Goal: Task Accomplishment & Management: Manage account settings

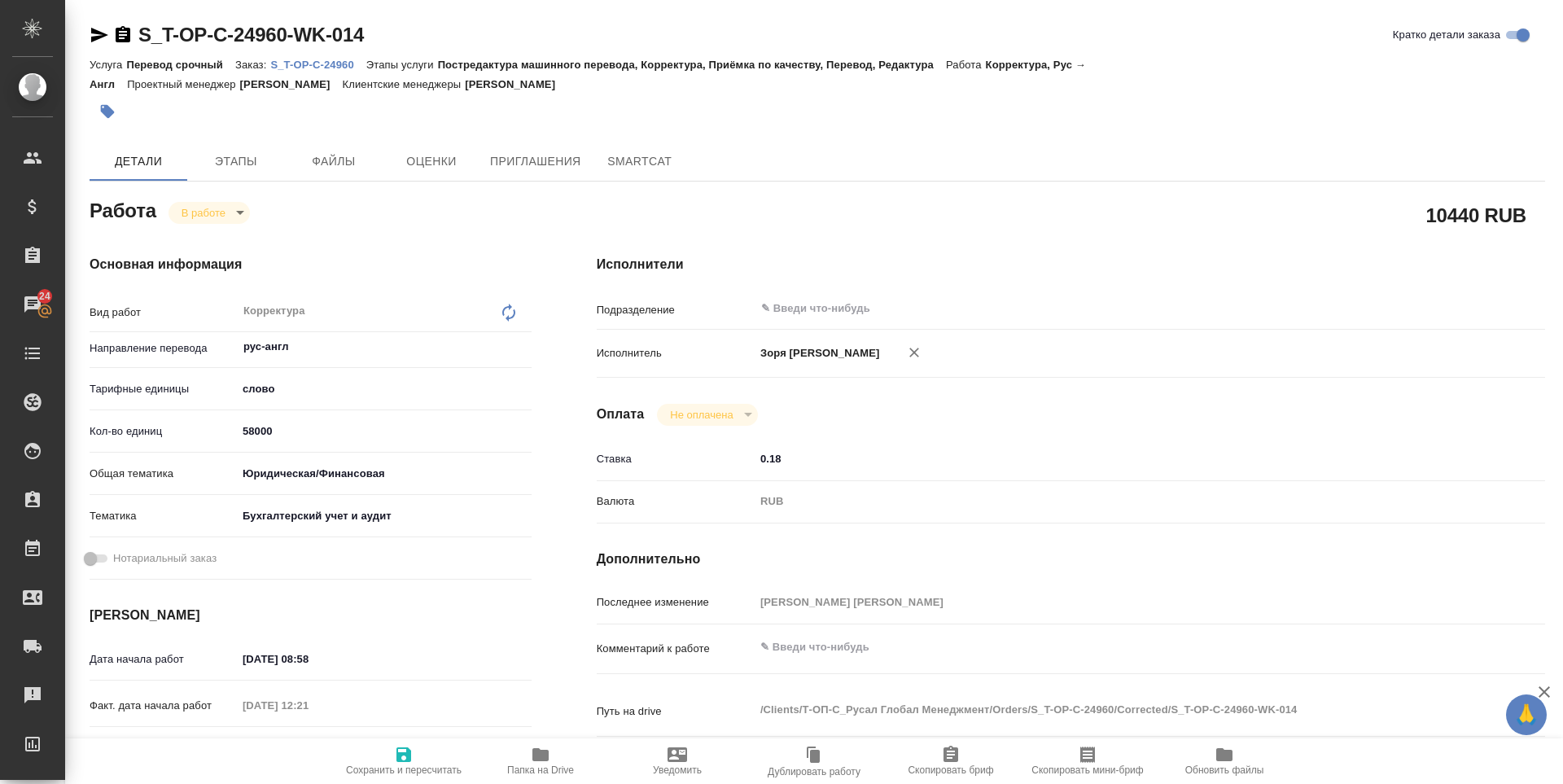
click at [531, 755] on icon "button" at bounding box center [541, 755] width 20 height 20
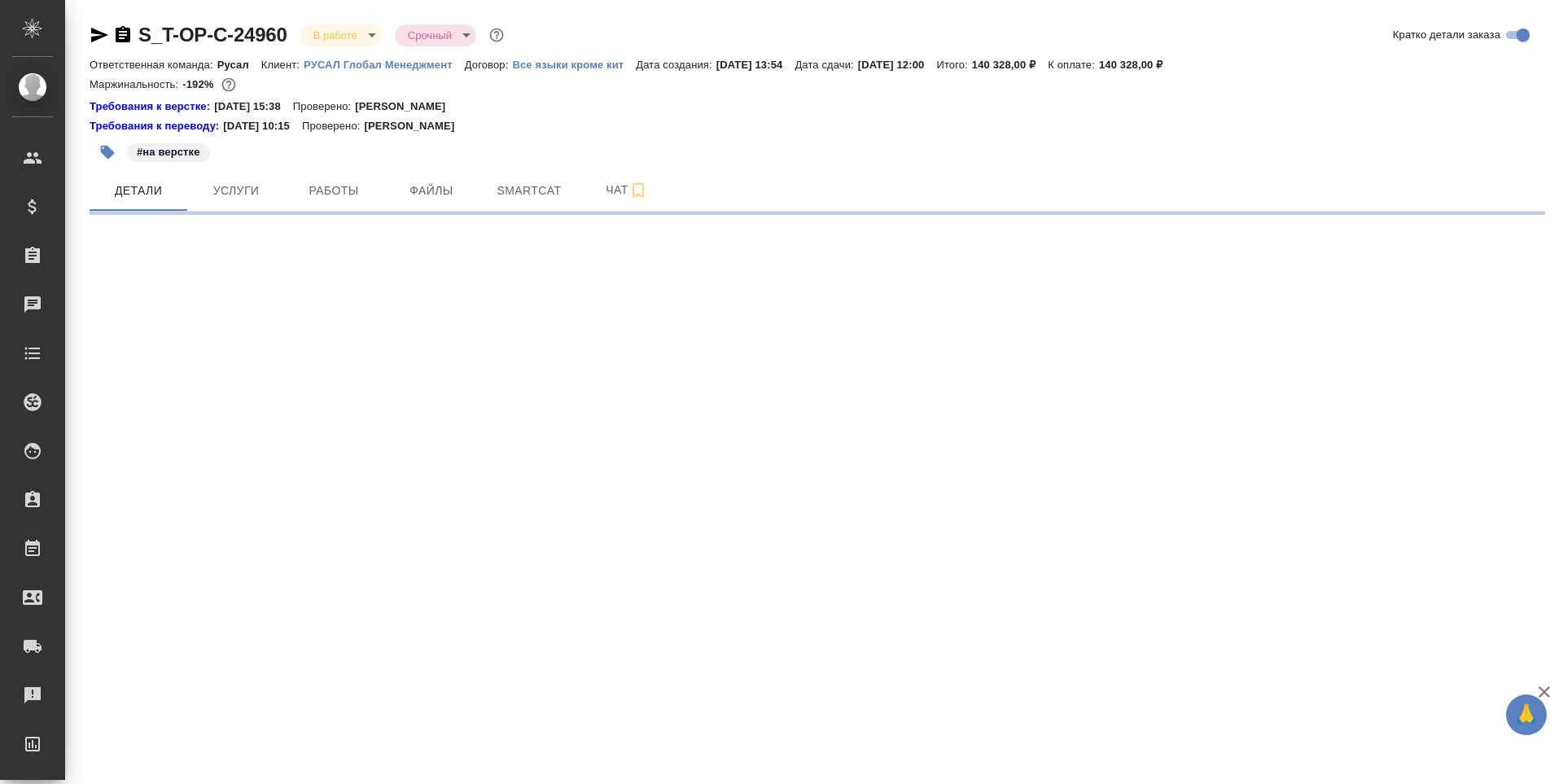
select select "RU"
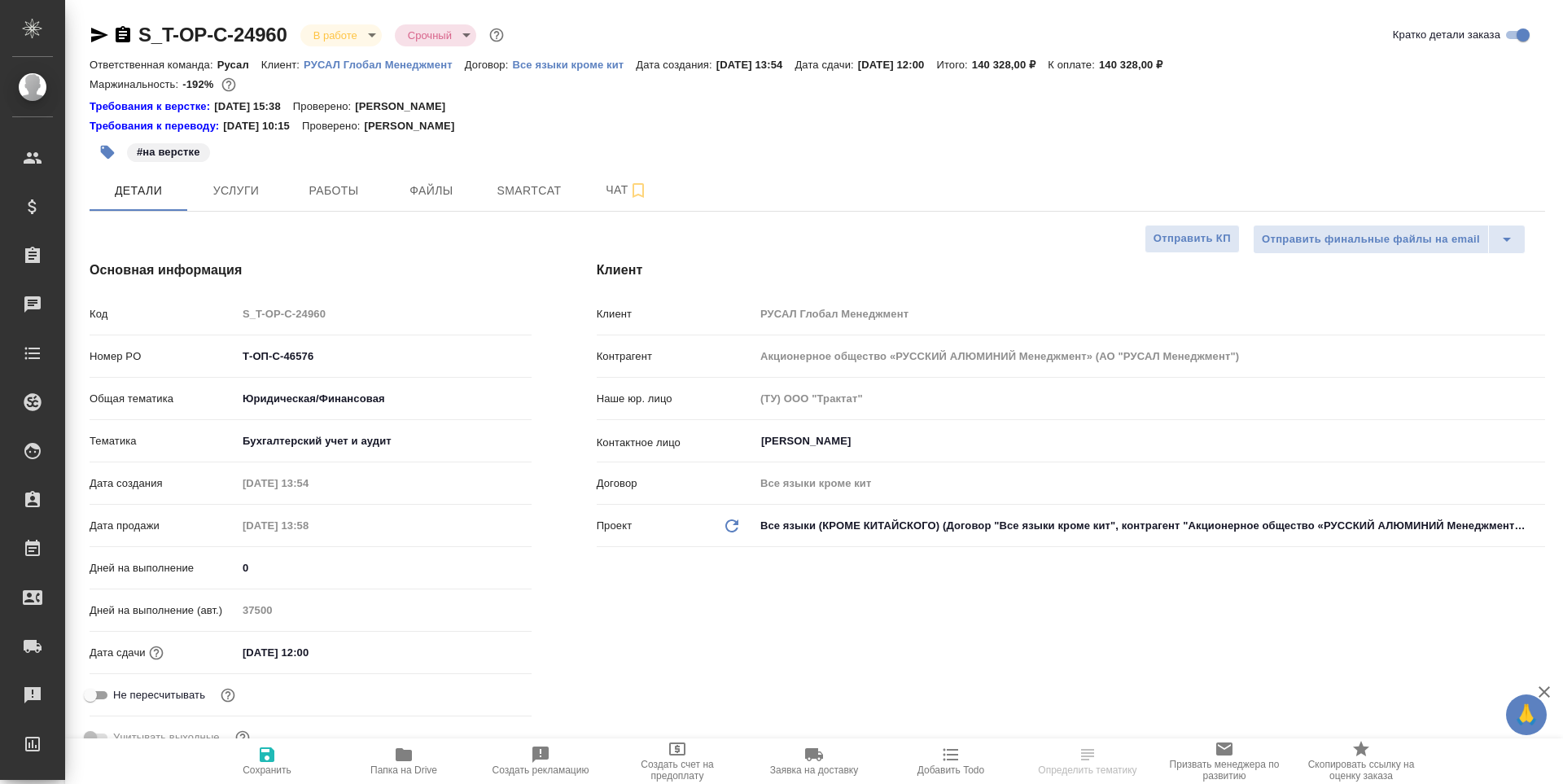
type textarea "x"
type input "[PERSON_NAME]"
click at [327, 203] on button "Работы" at bounding box center [333, 190] width 97 height 40
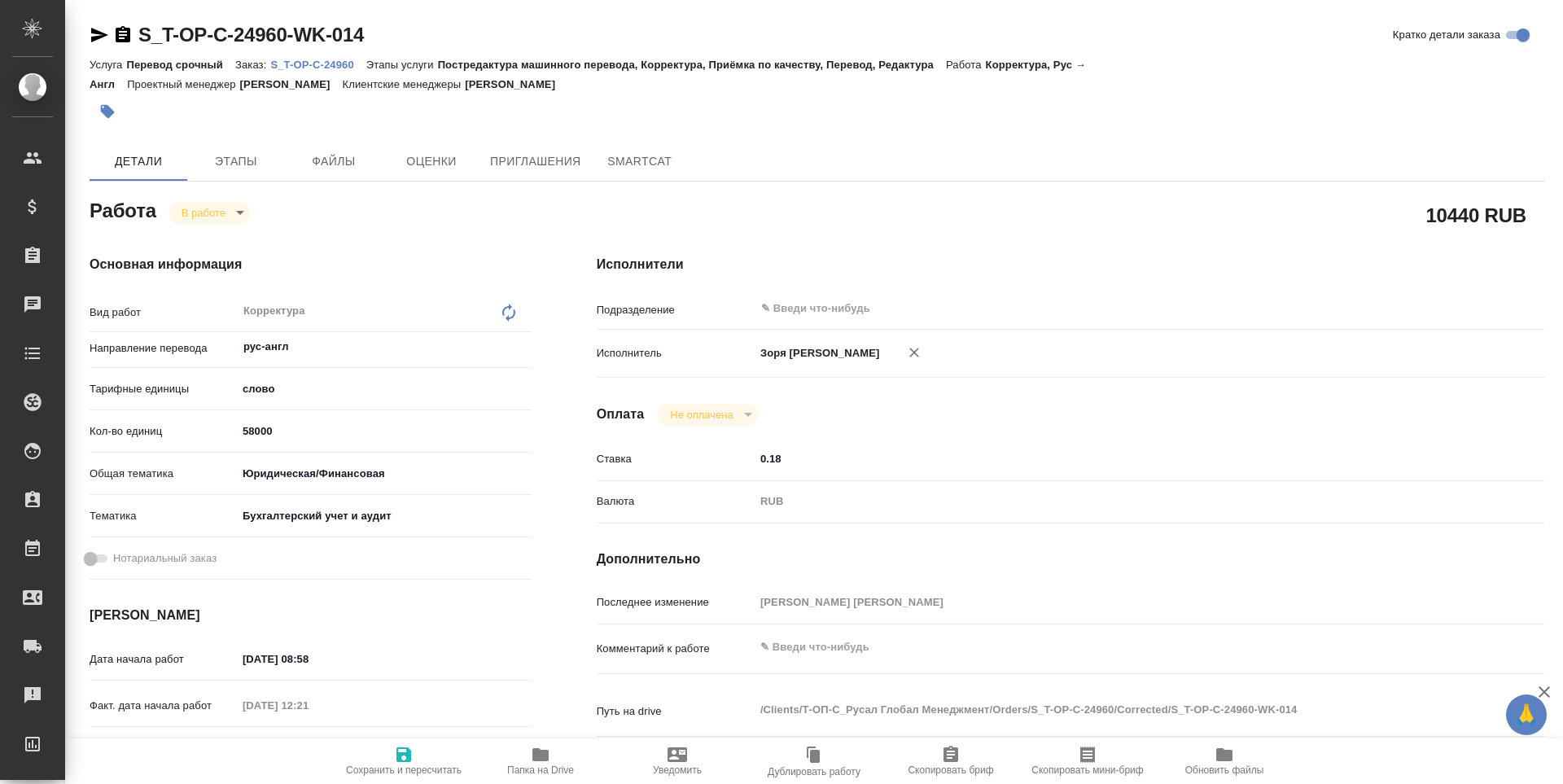
type textarea "x"
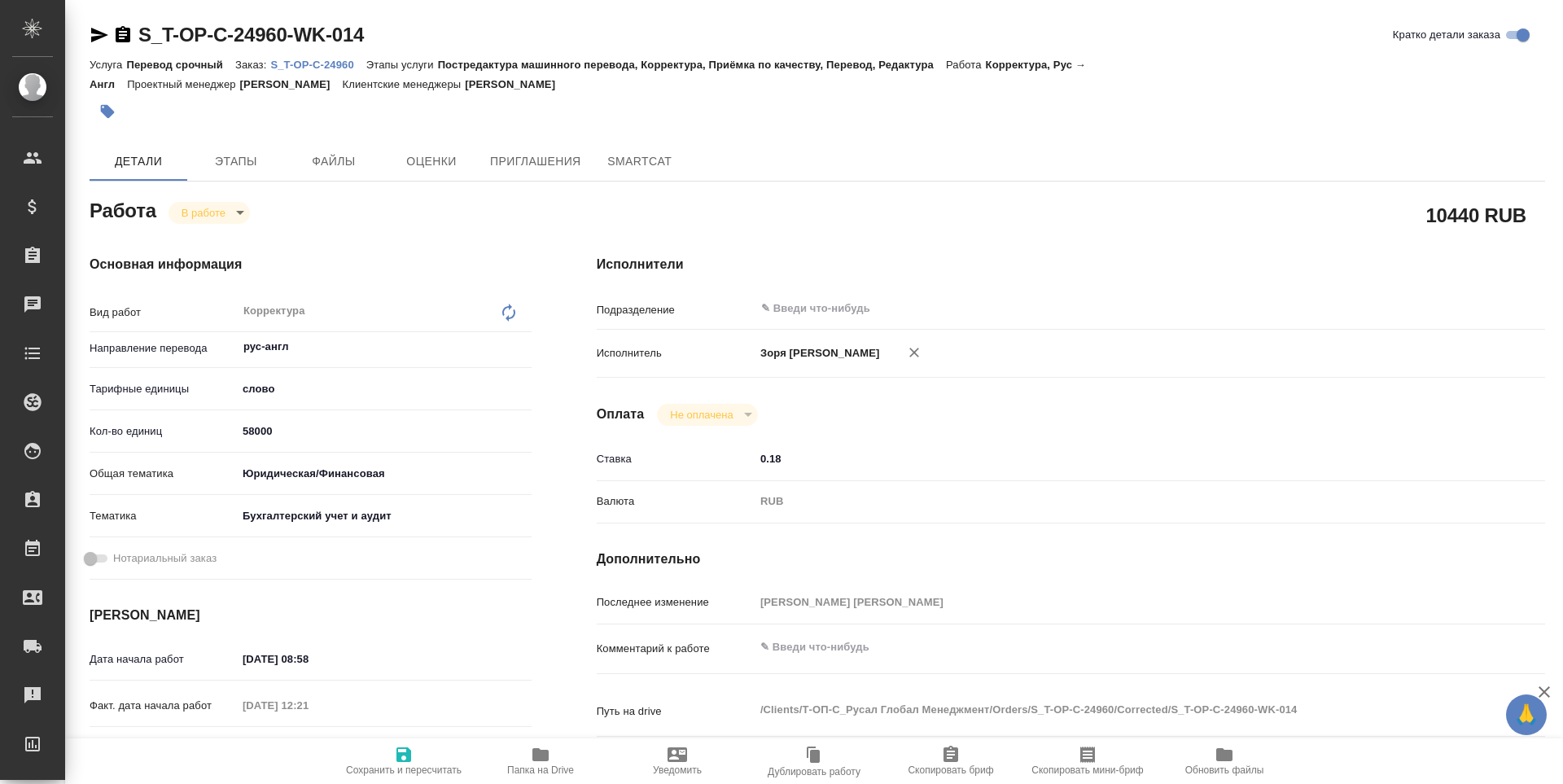
type textarea "x"
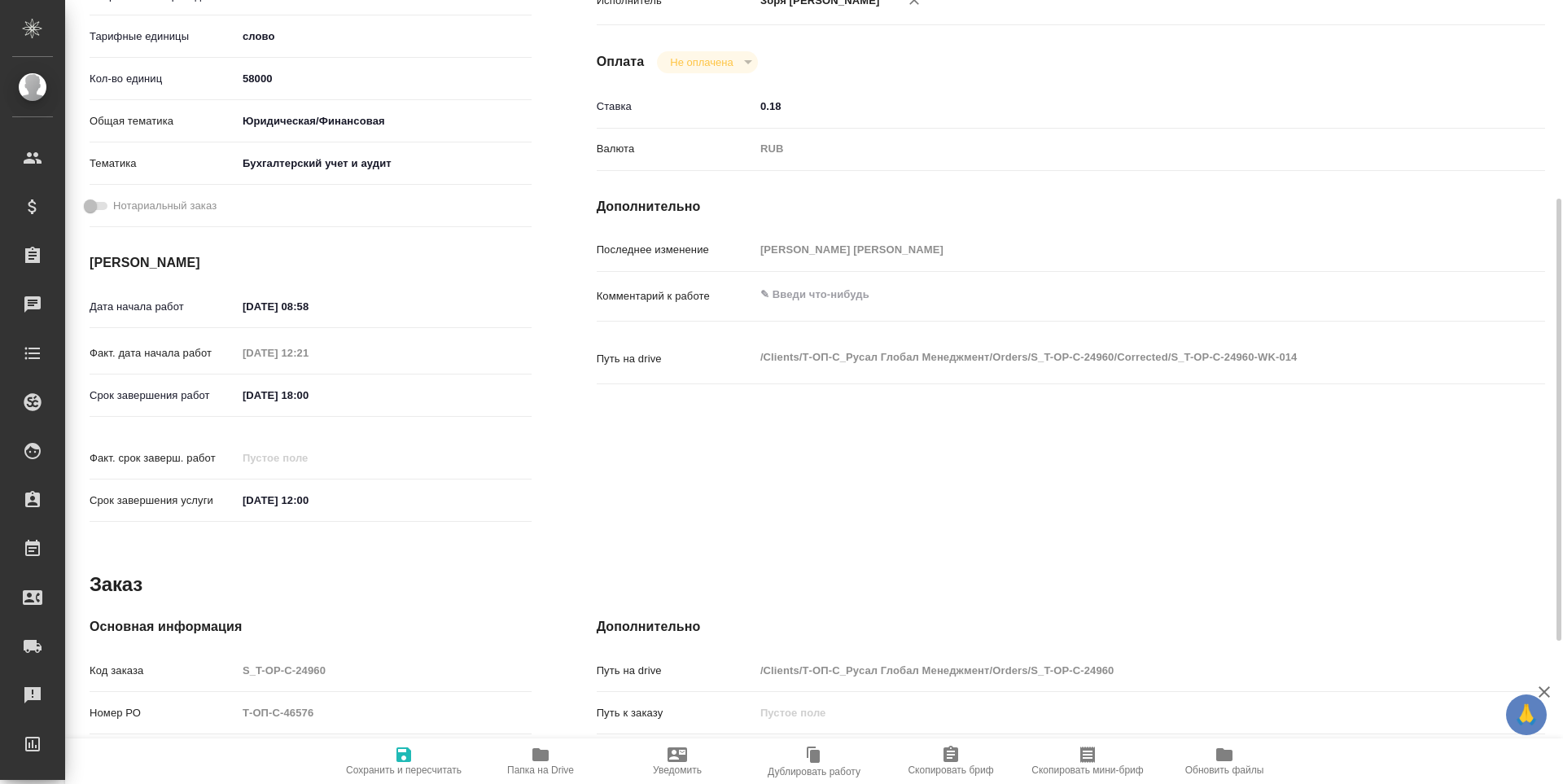
scroll to position [604, 0]
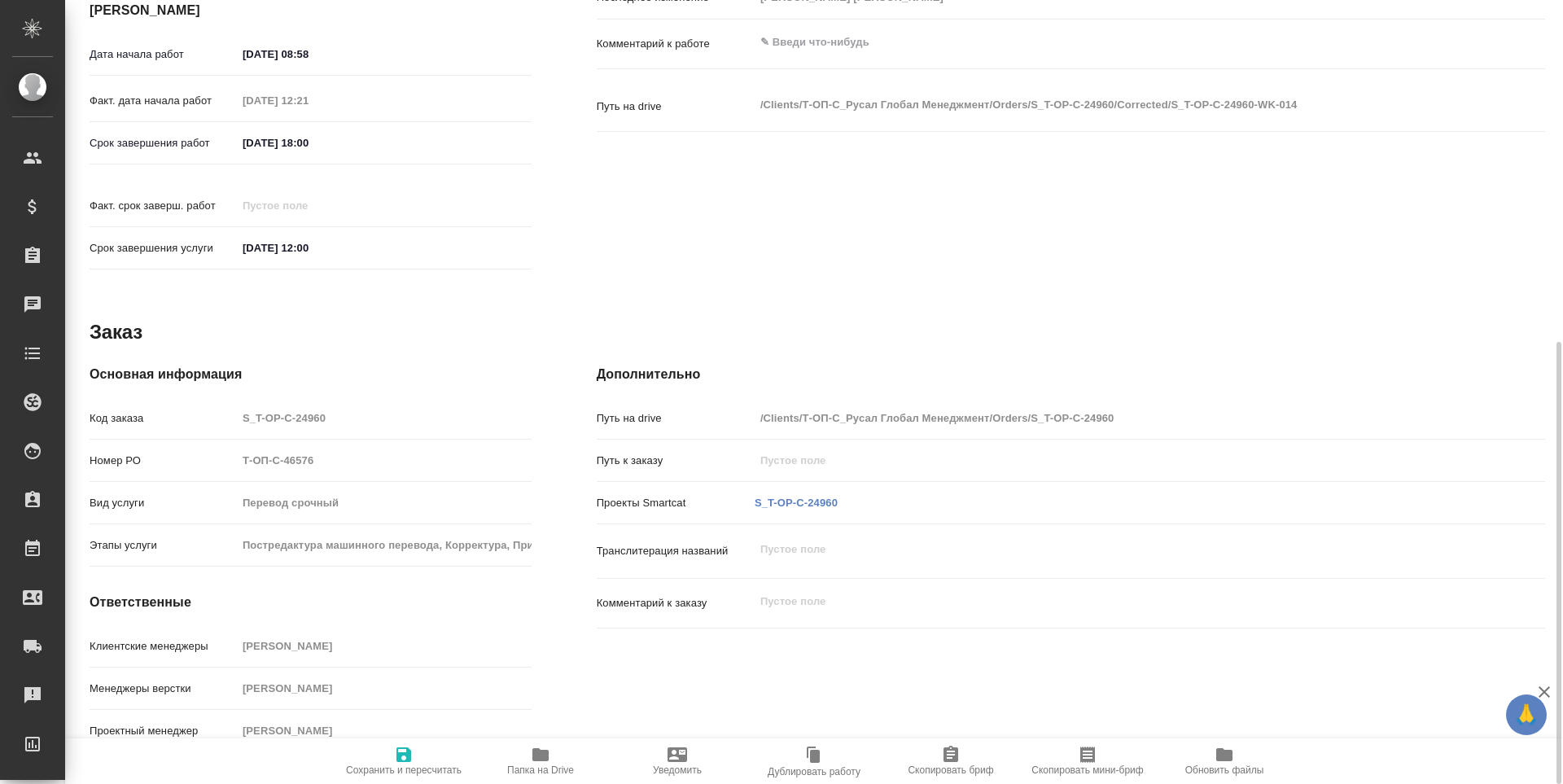
type textarea "x"
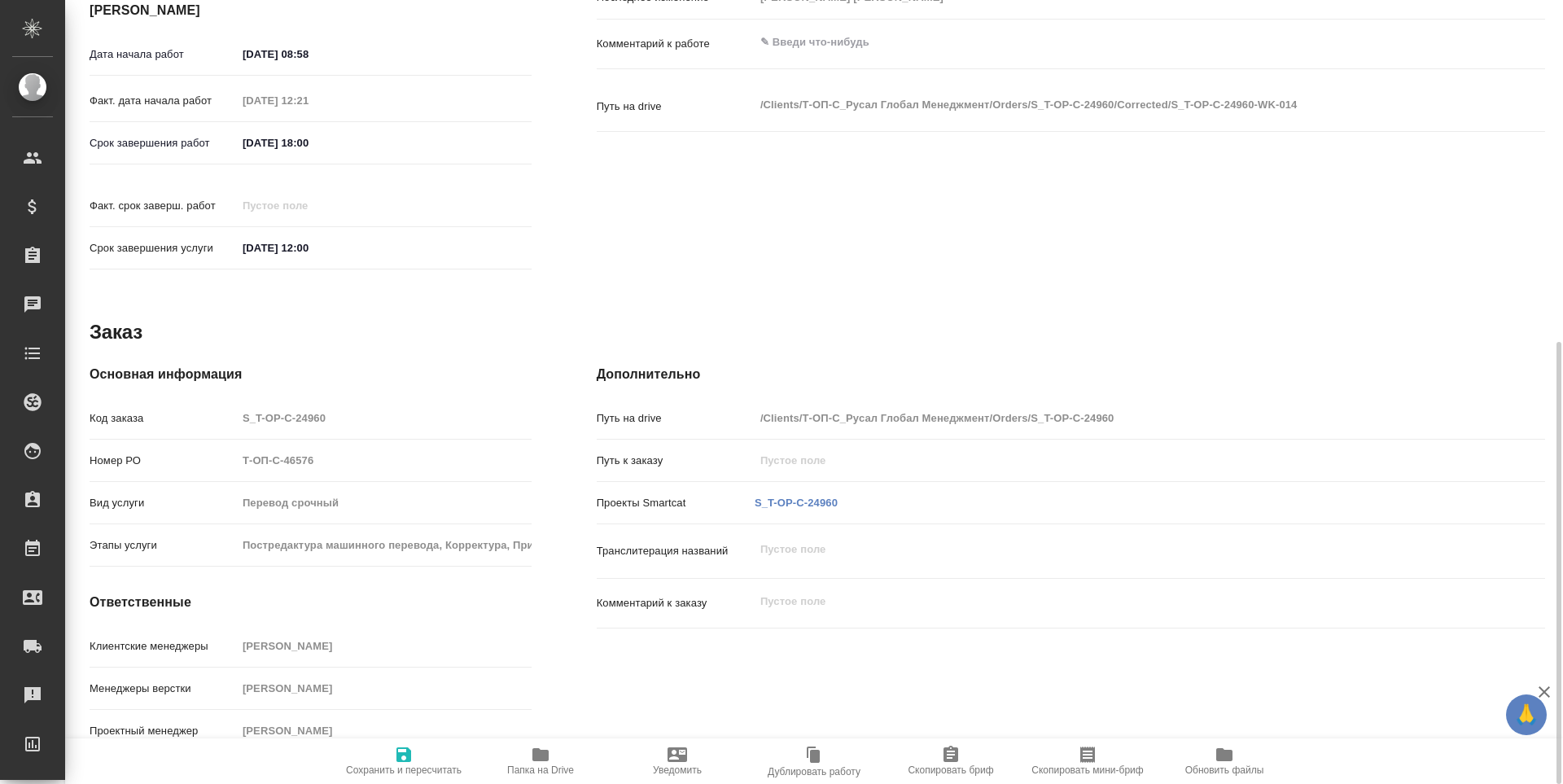
type textarea "x"
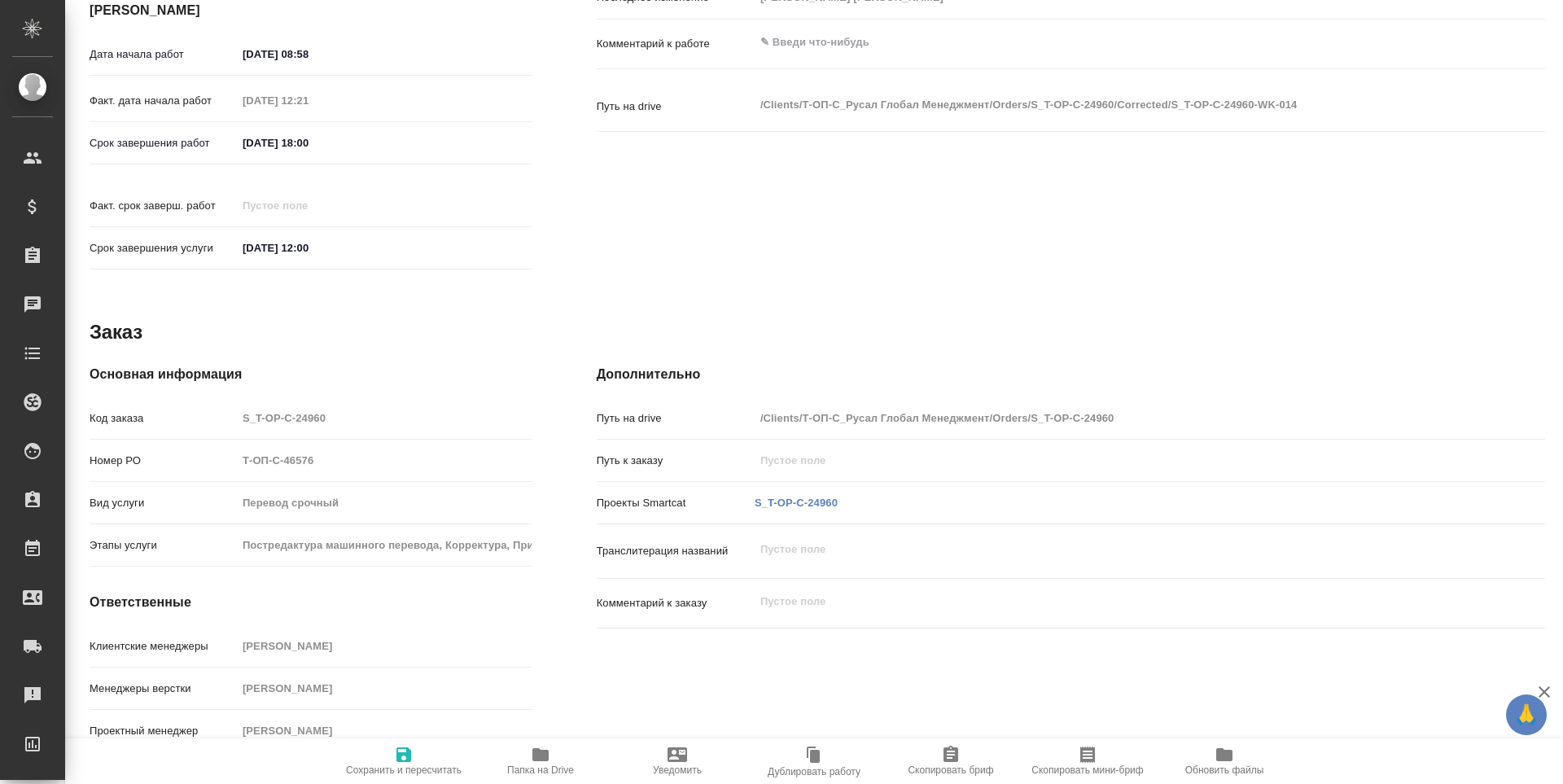
scroll to position [0, 0]
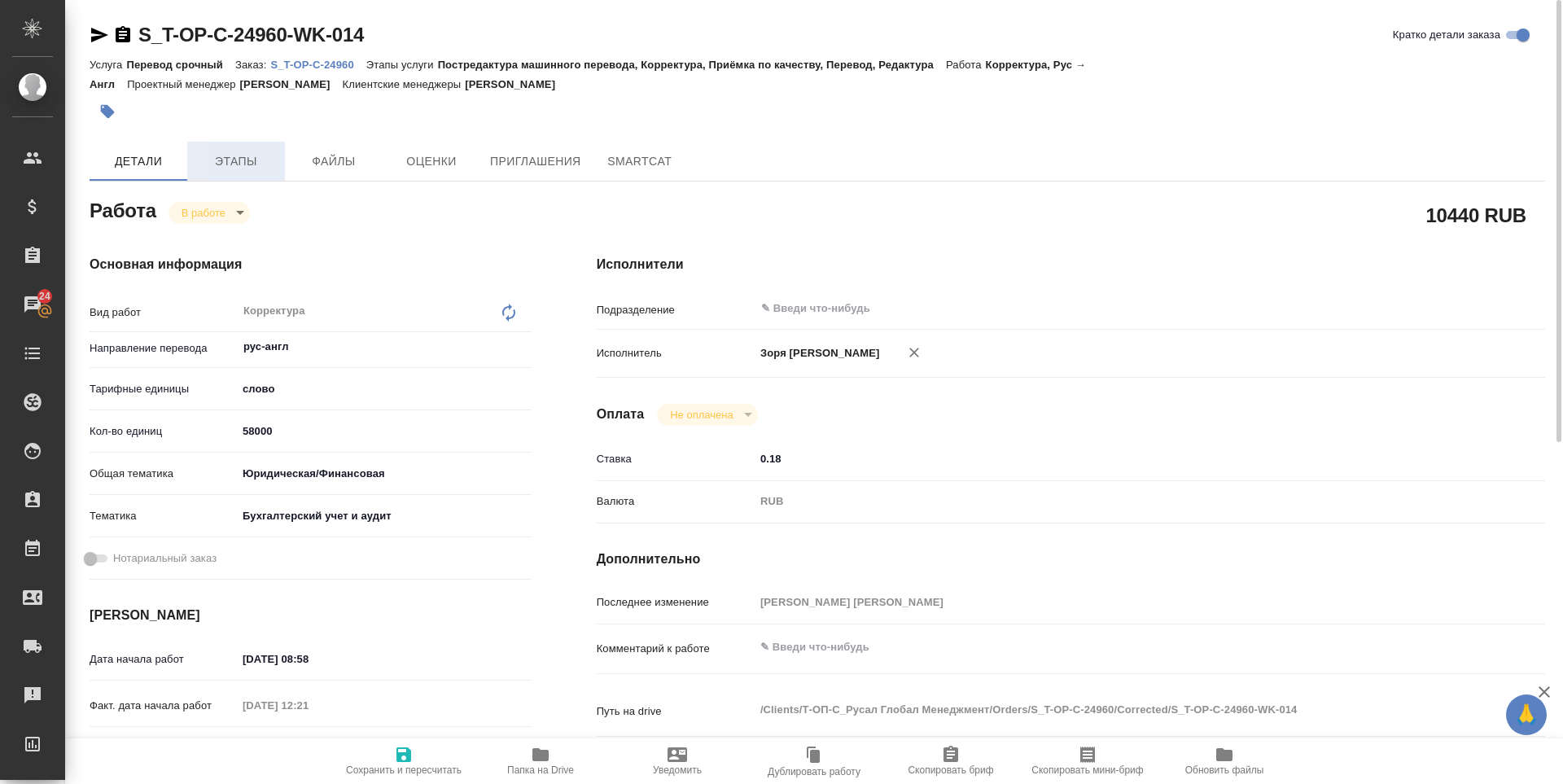
click at [259, 167] on span "Этапы" at bounding box center [236, 161] width 79 height 21
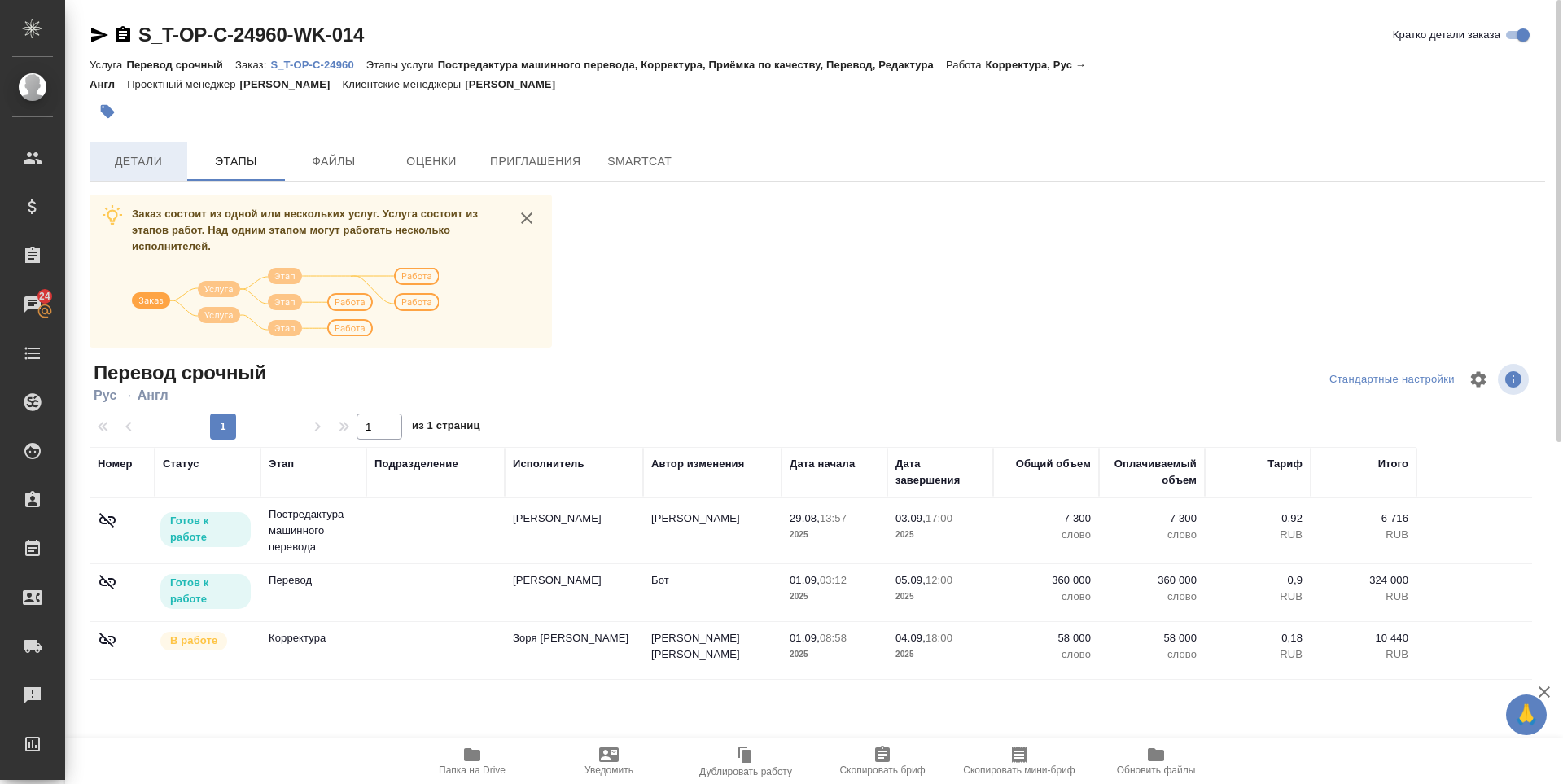
click at [150, 158] on span "Детали" at bounding box center [139, 161] width 79 height 21
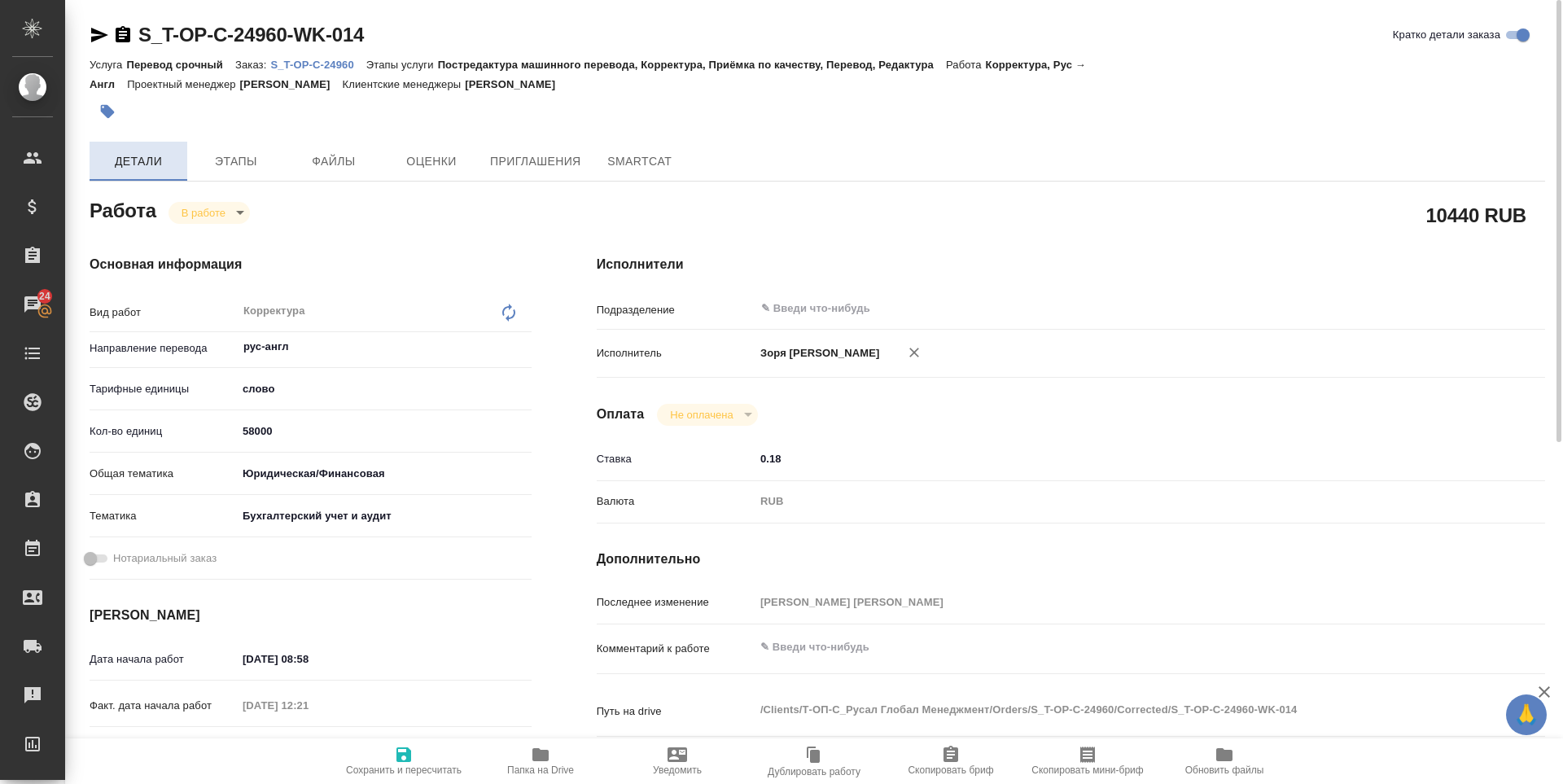
type textarea "x"
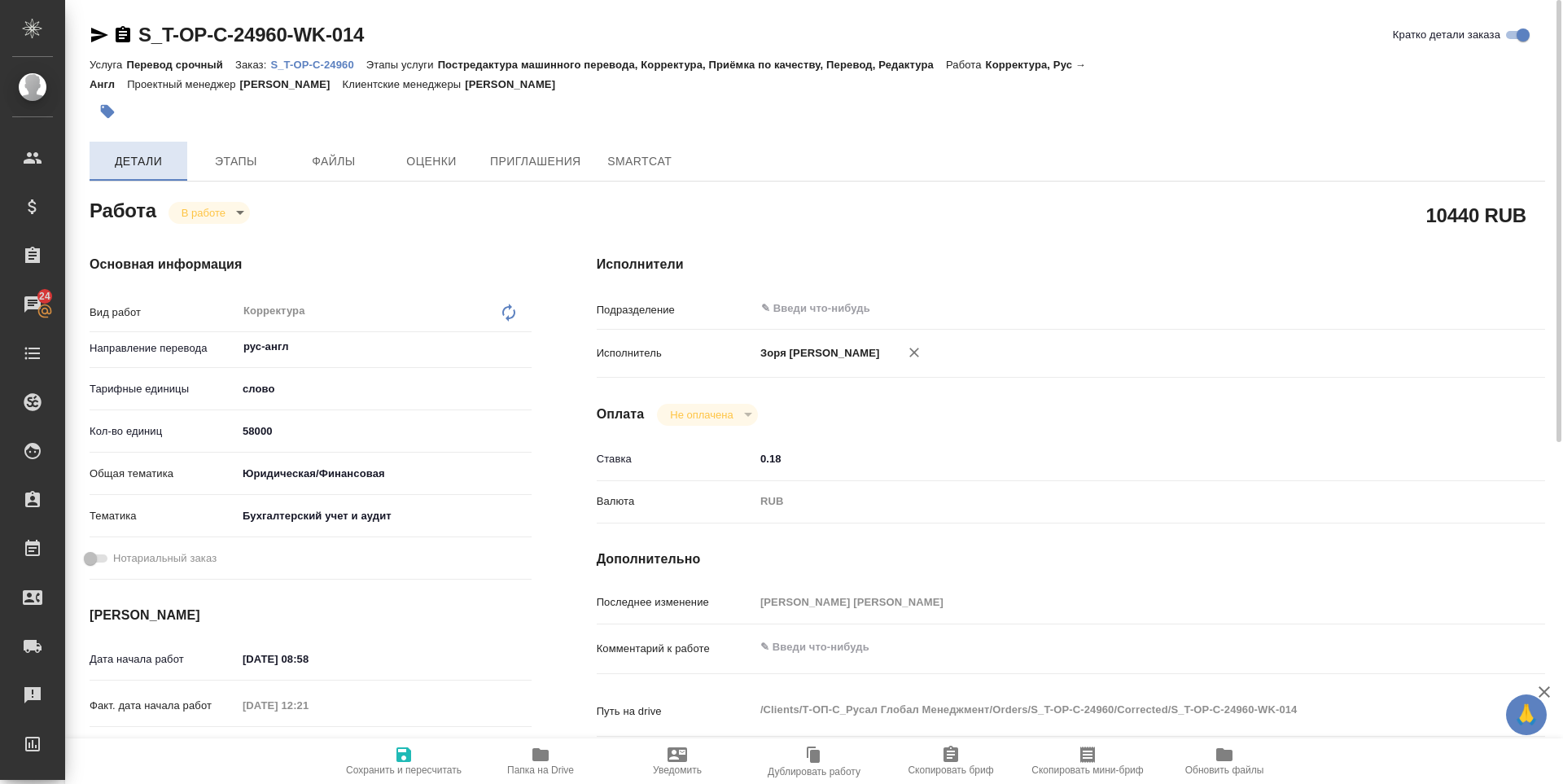
type textarea "x"
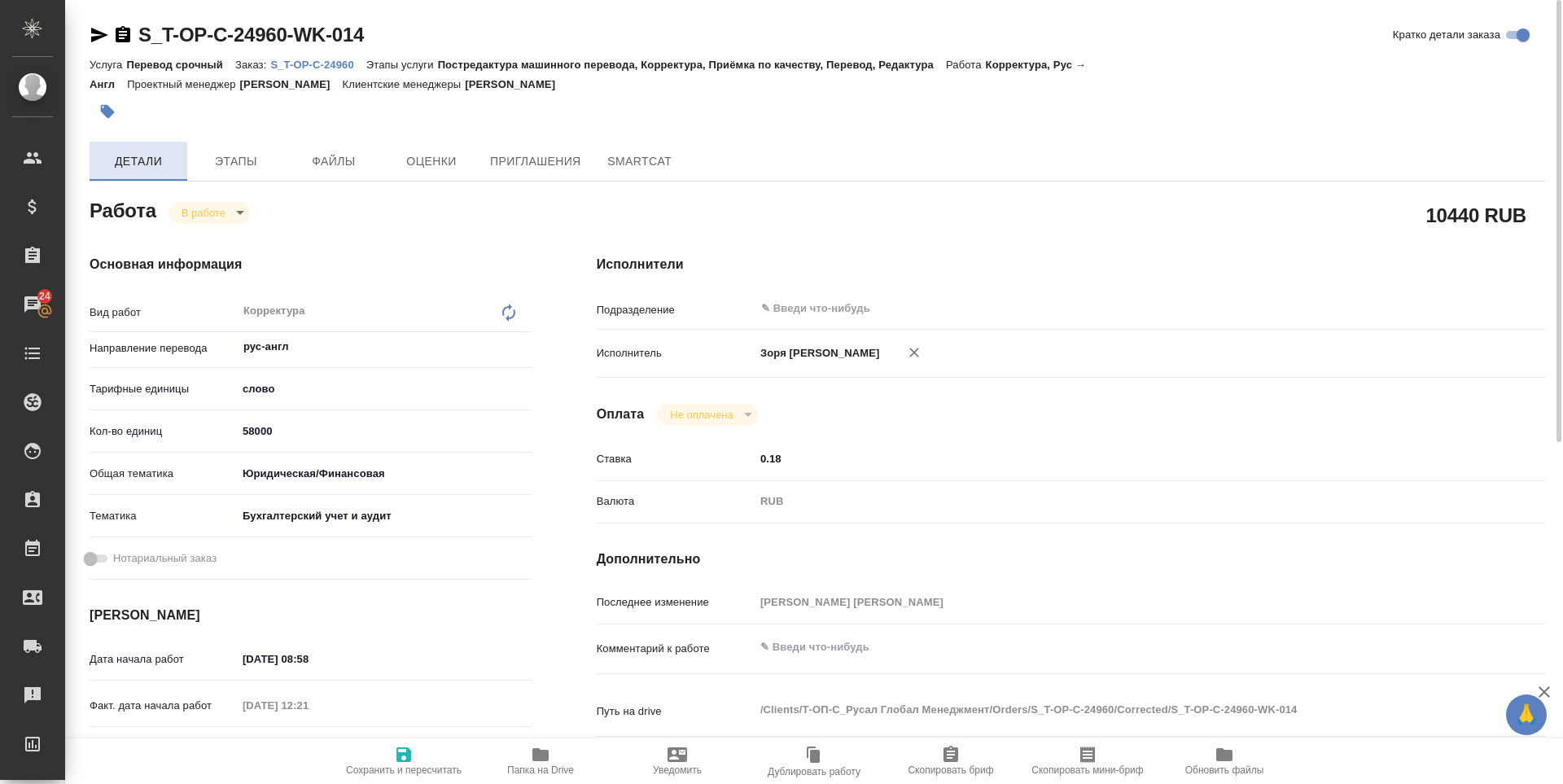
type textarea "x"
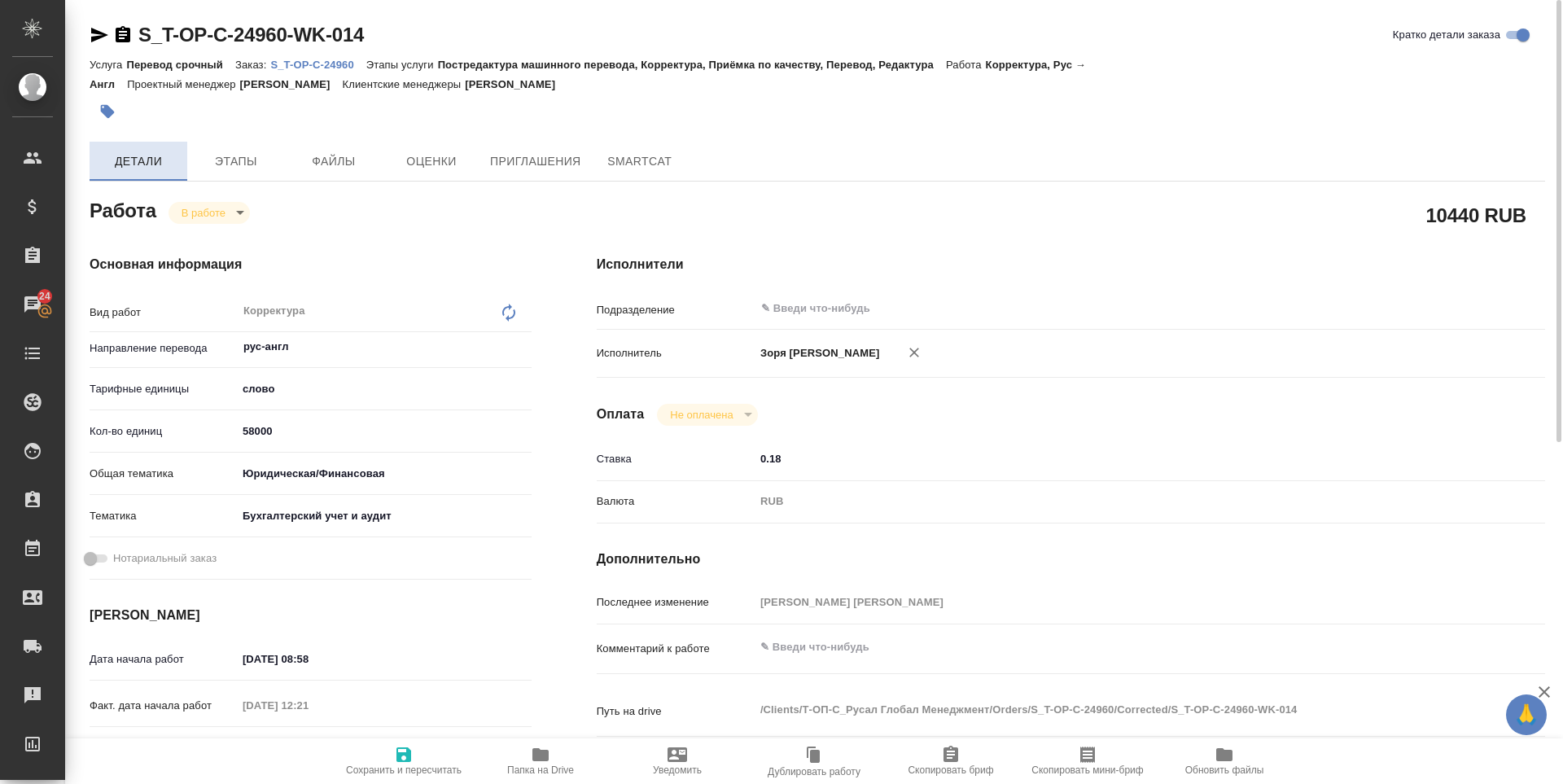
type textarea "x"
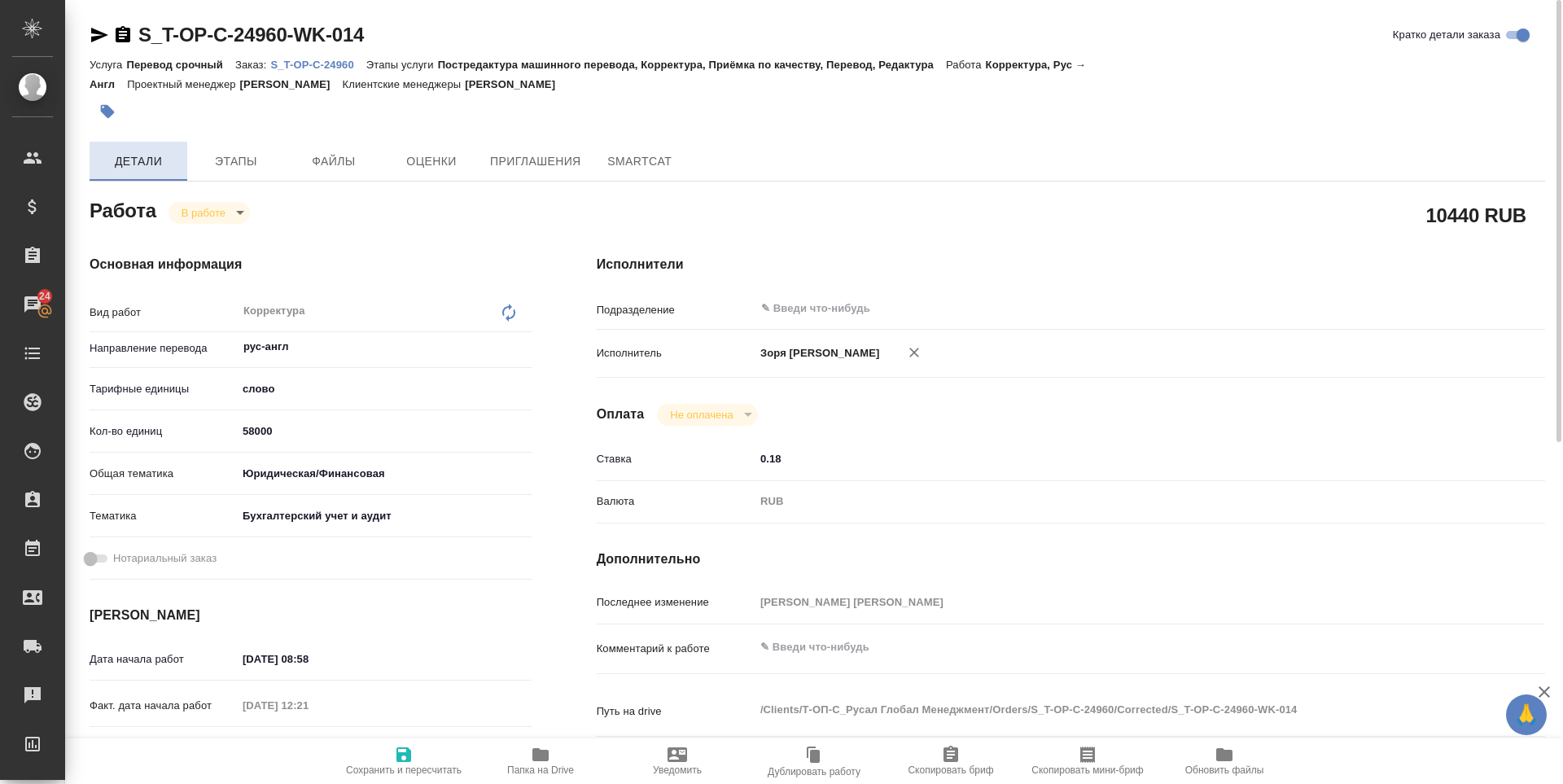
type textarea "x"
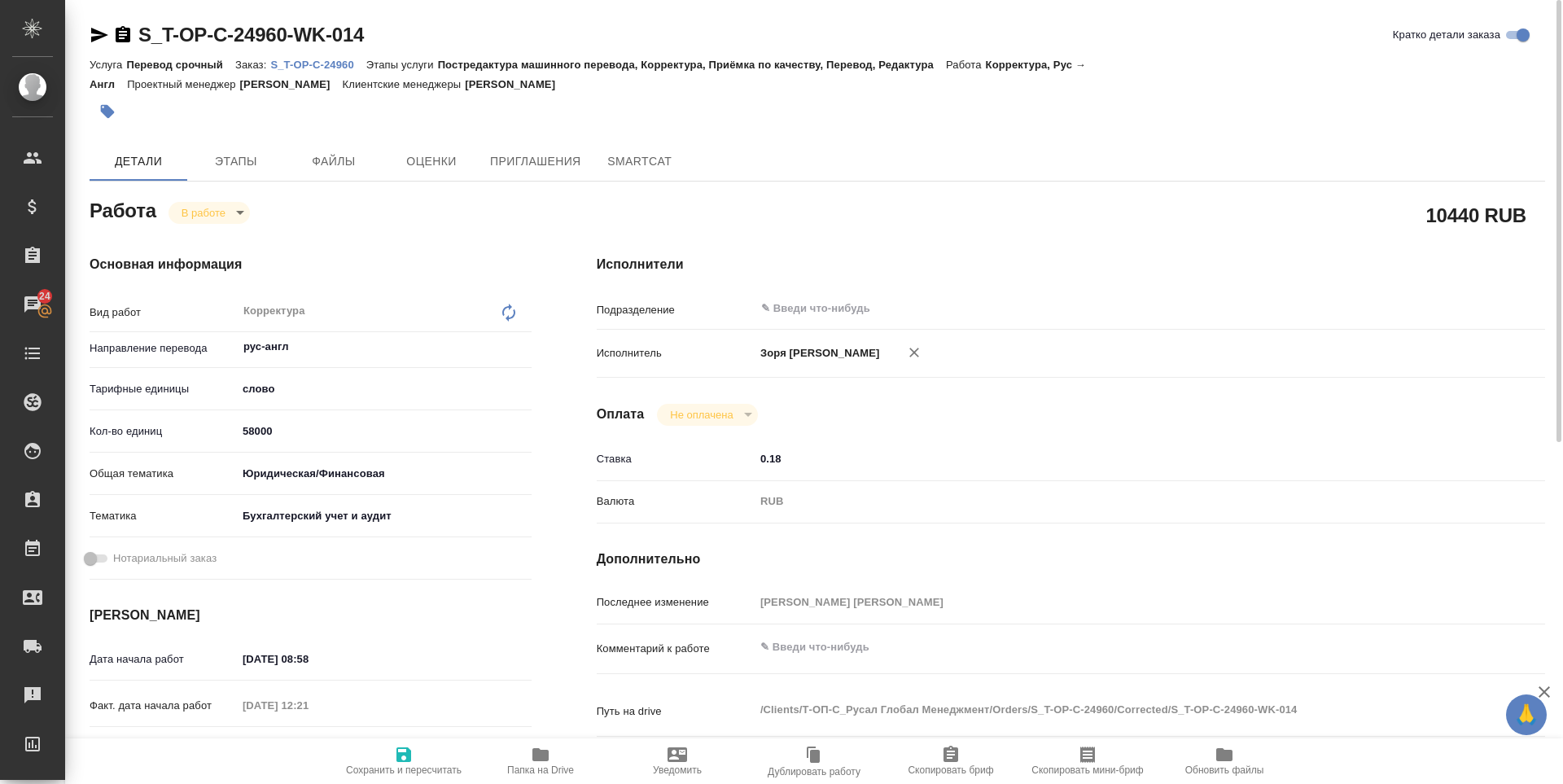
type textarea "x"
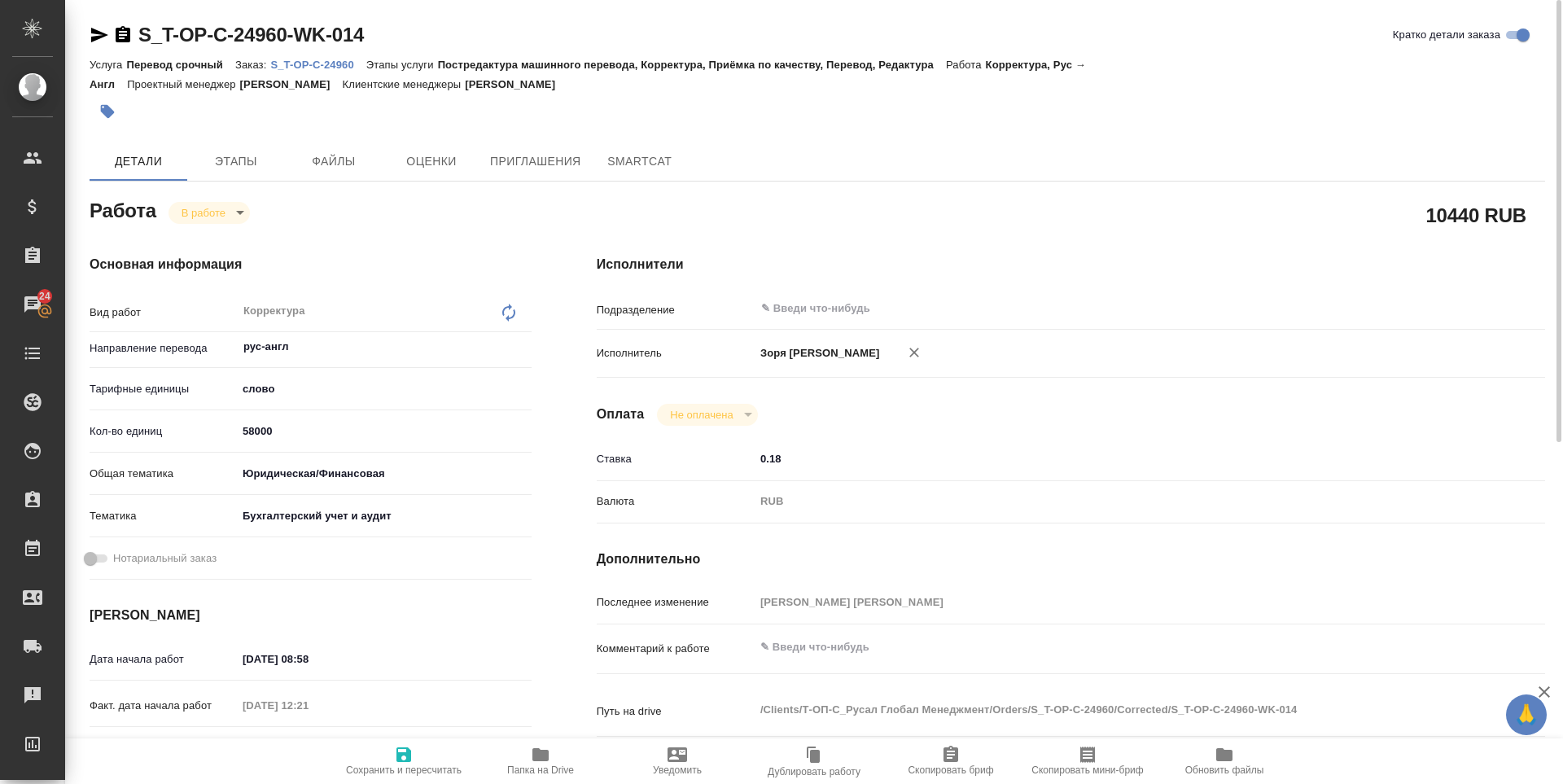
type textarea "x"
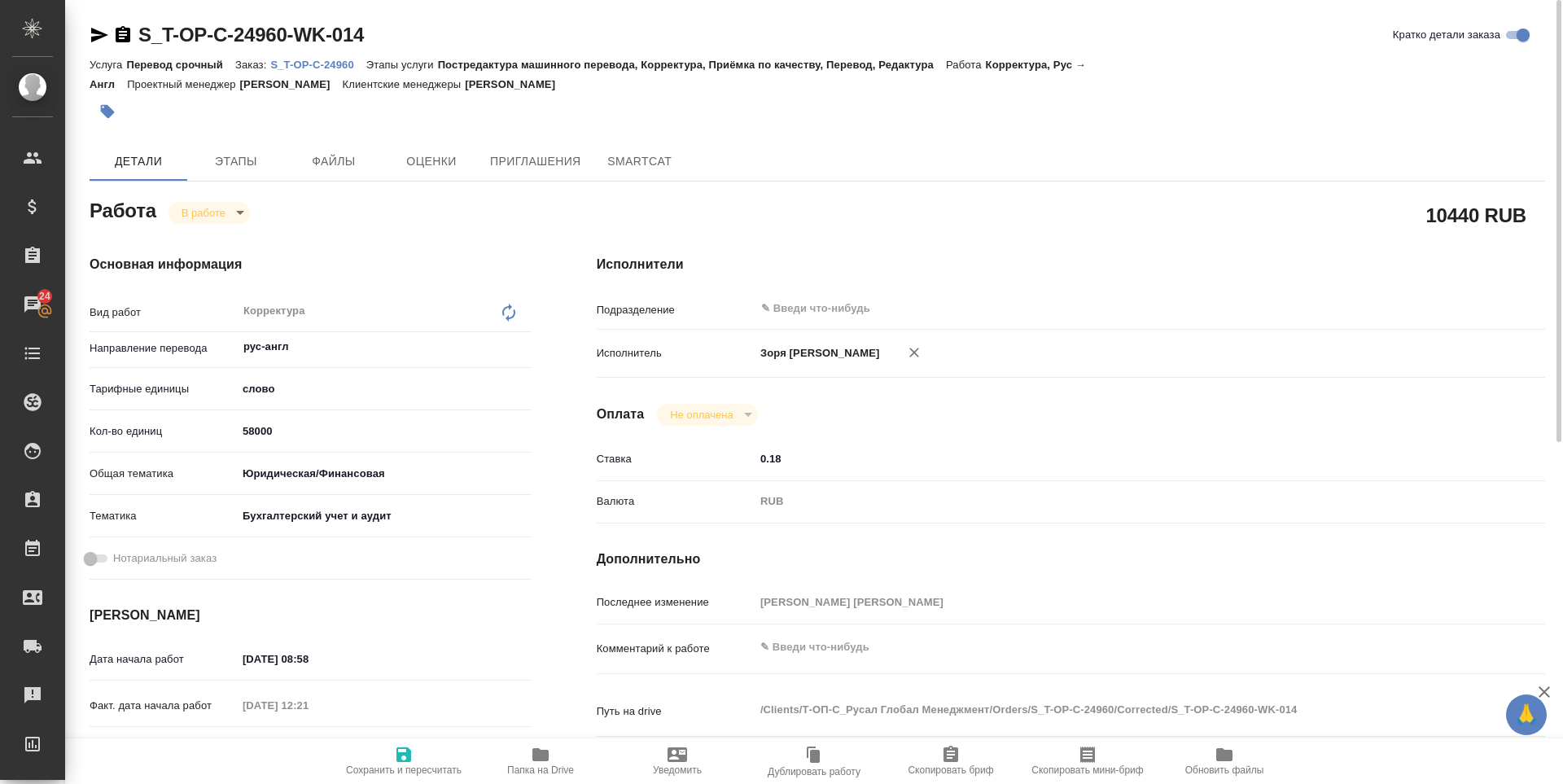
type textarea "x"
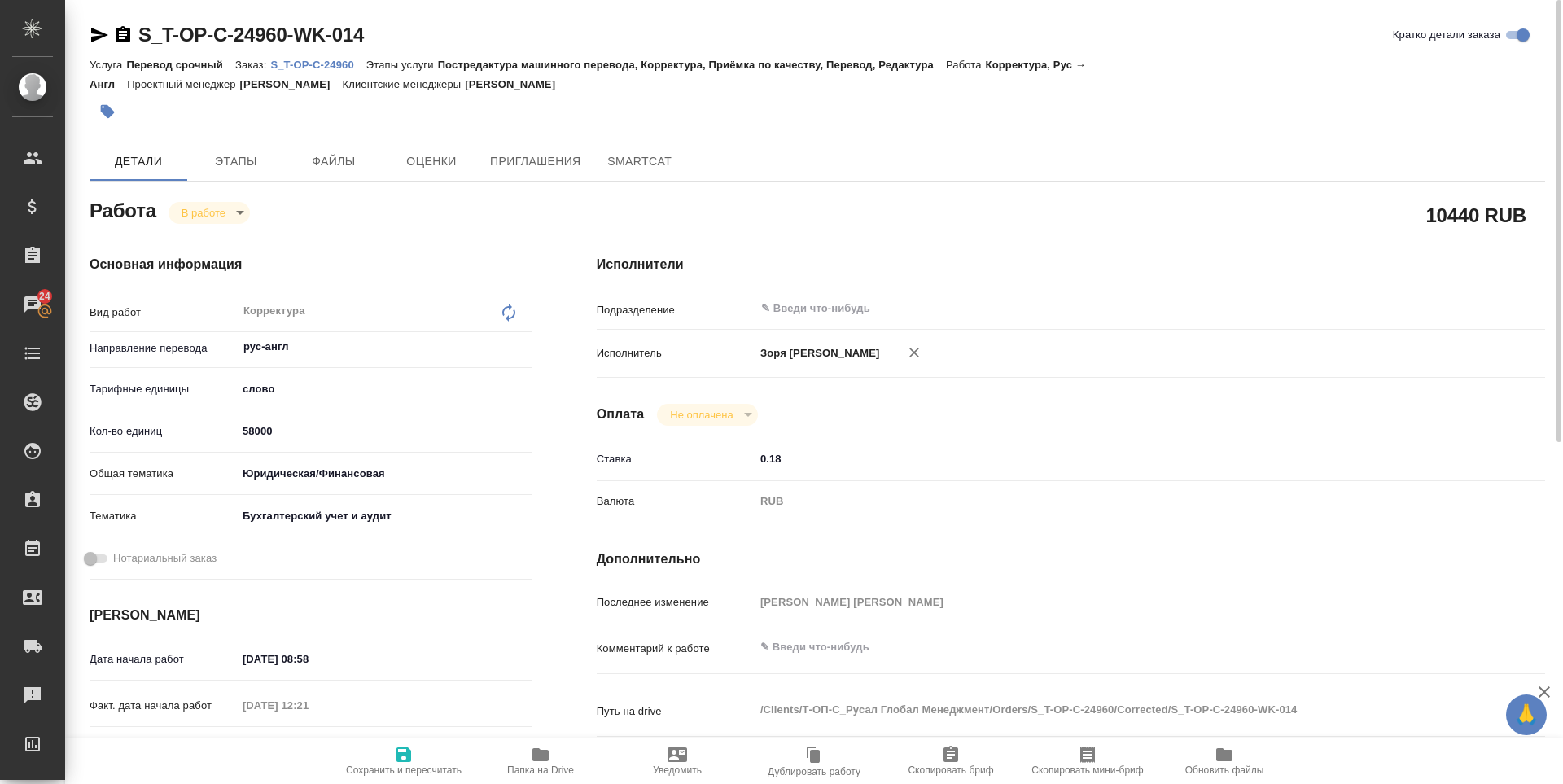
type textarea "x"
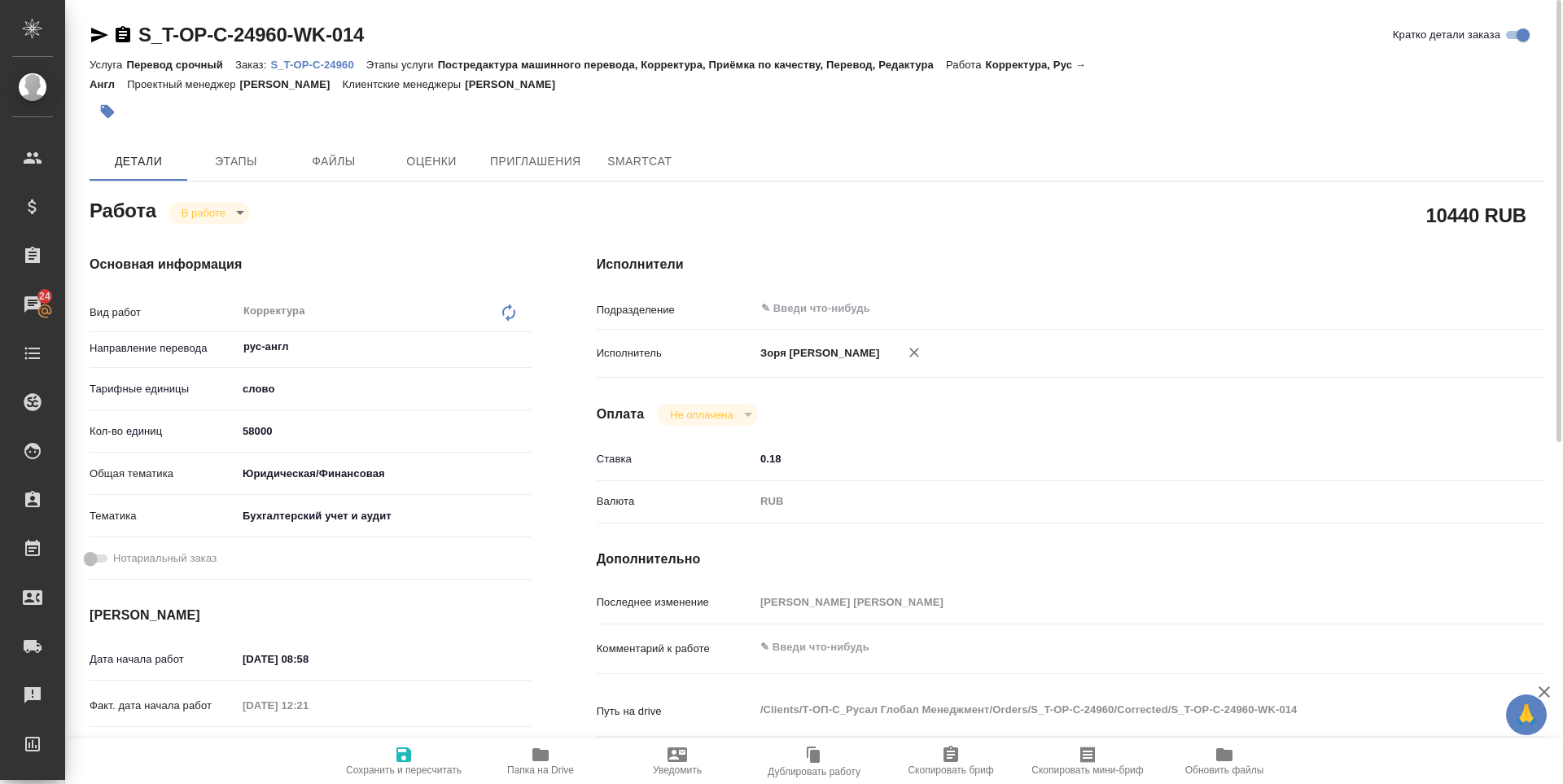
type textarea "x"
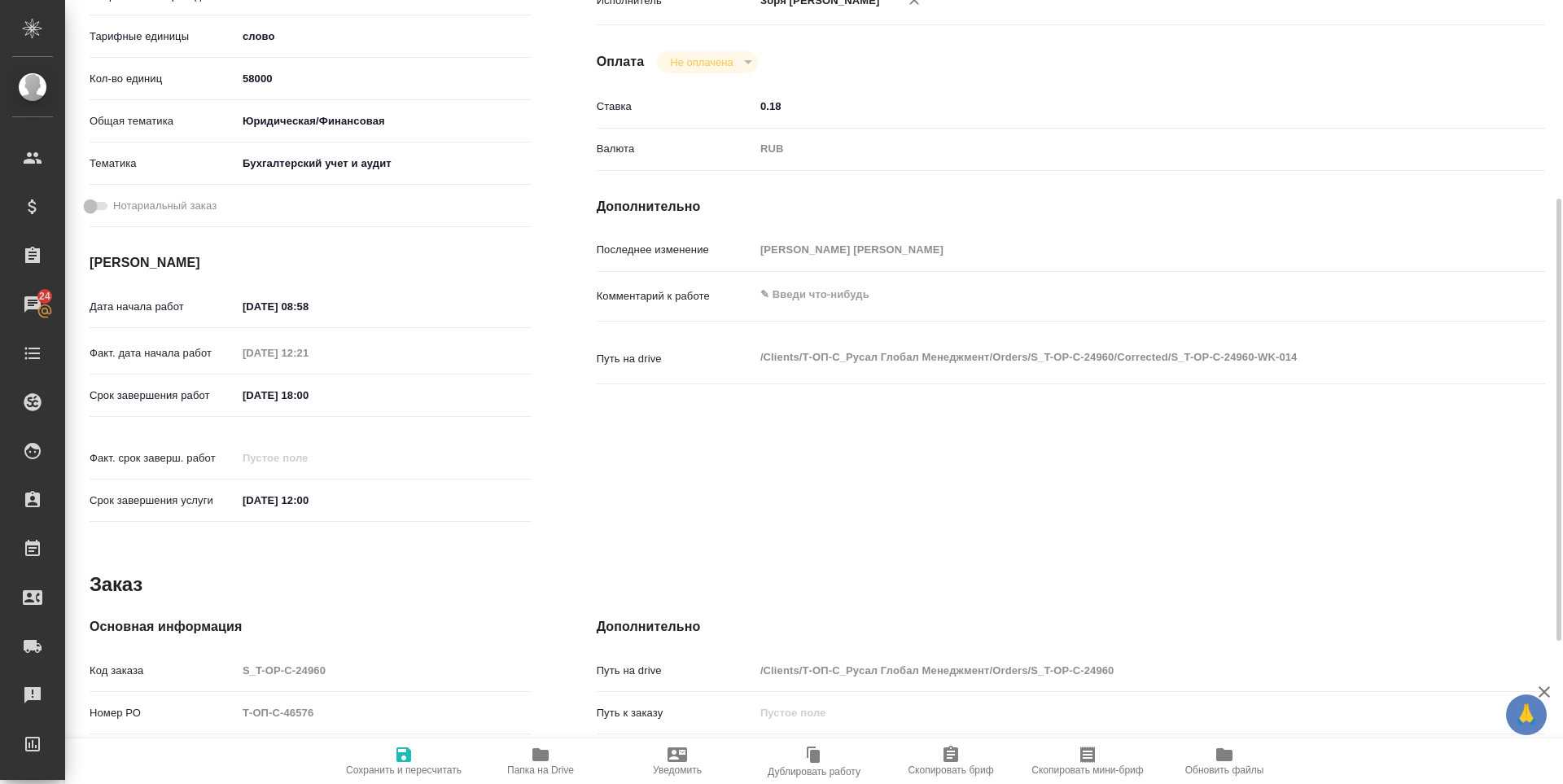
scroll to position [604, 0]
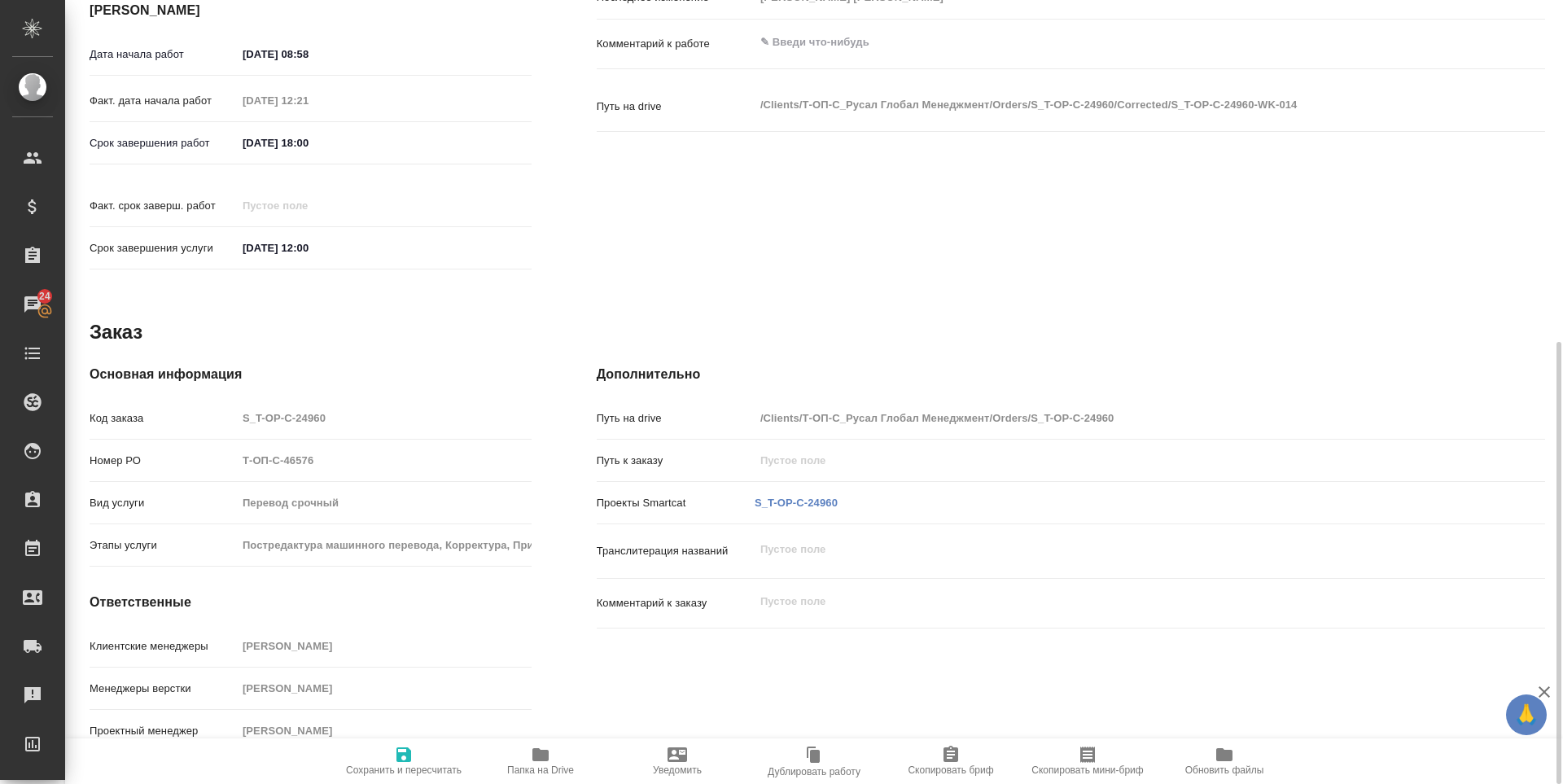
type textarea "x"
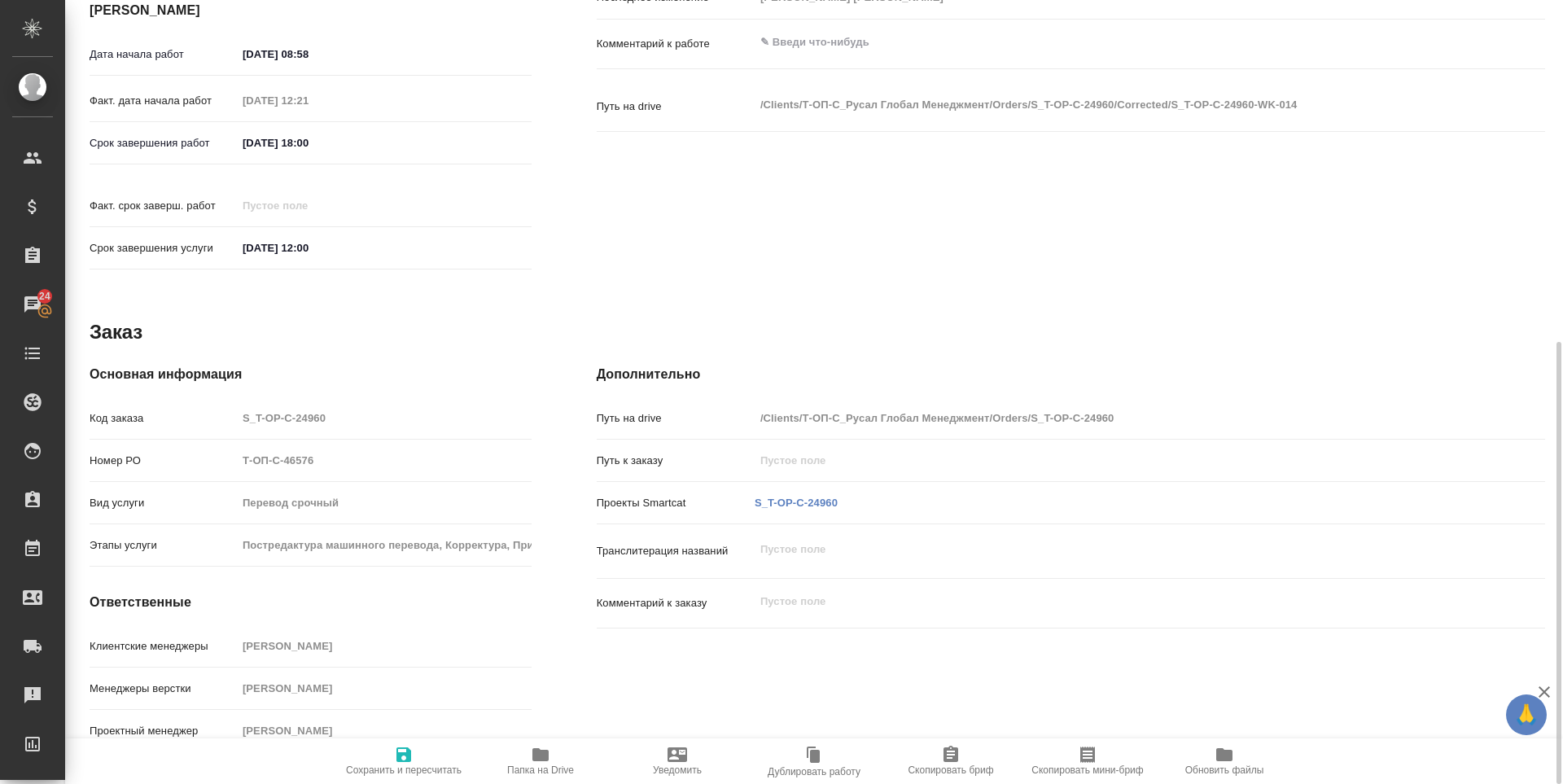
type textarea "x"
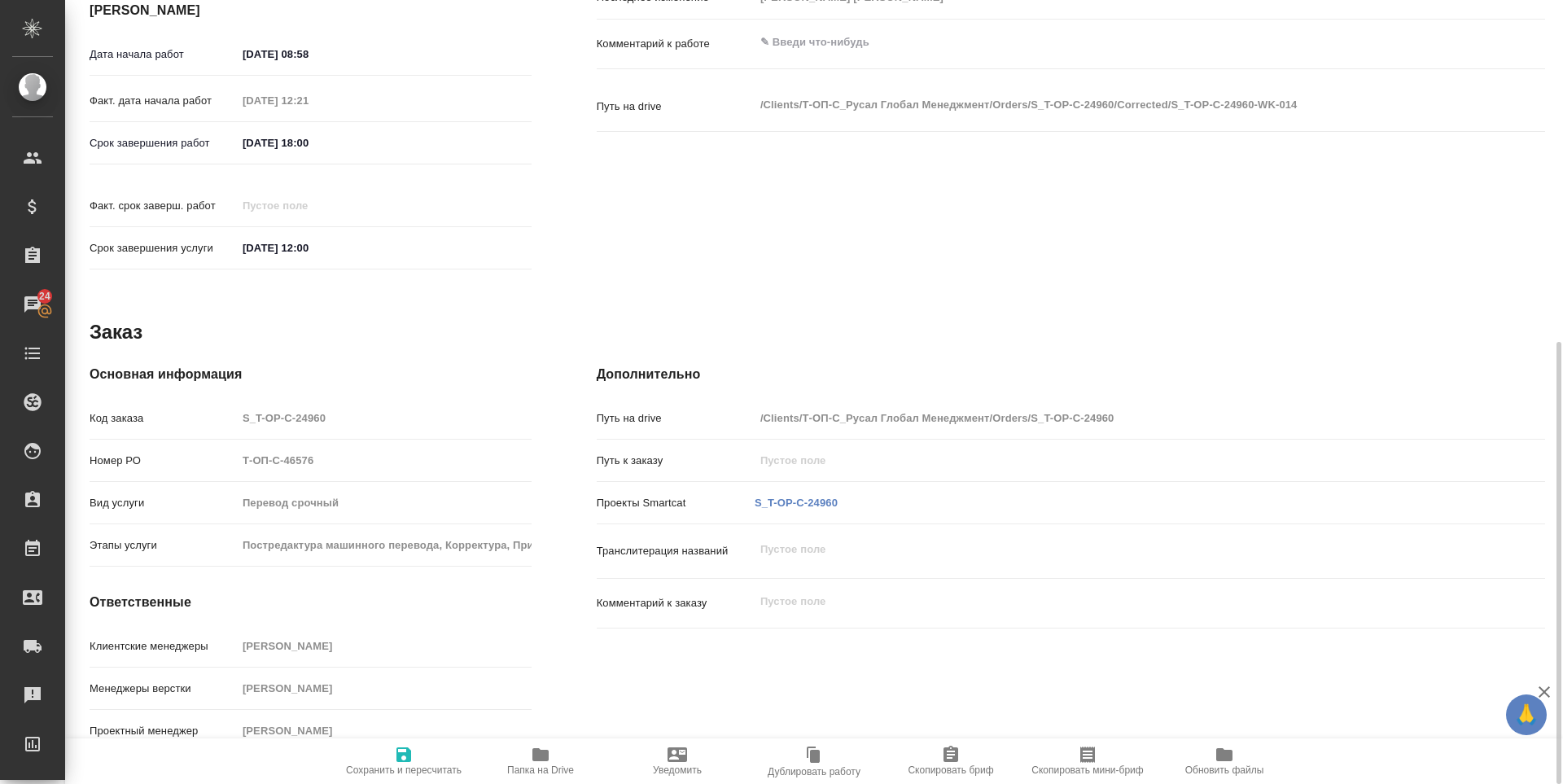
scroll to position [0, 0]
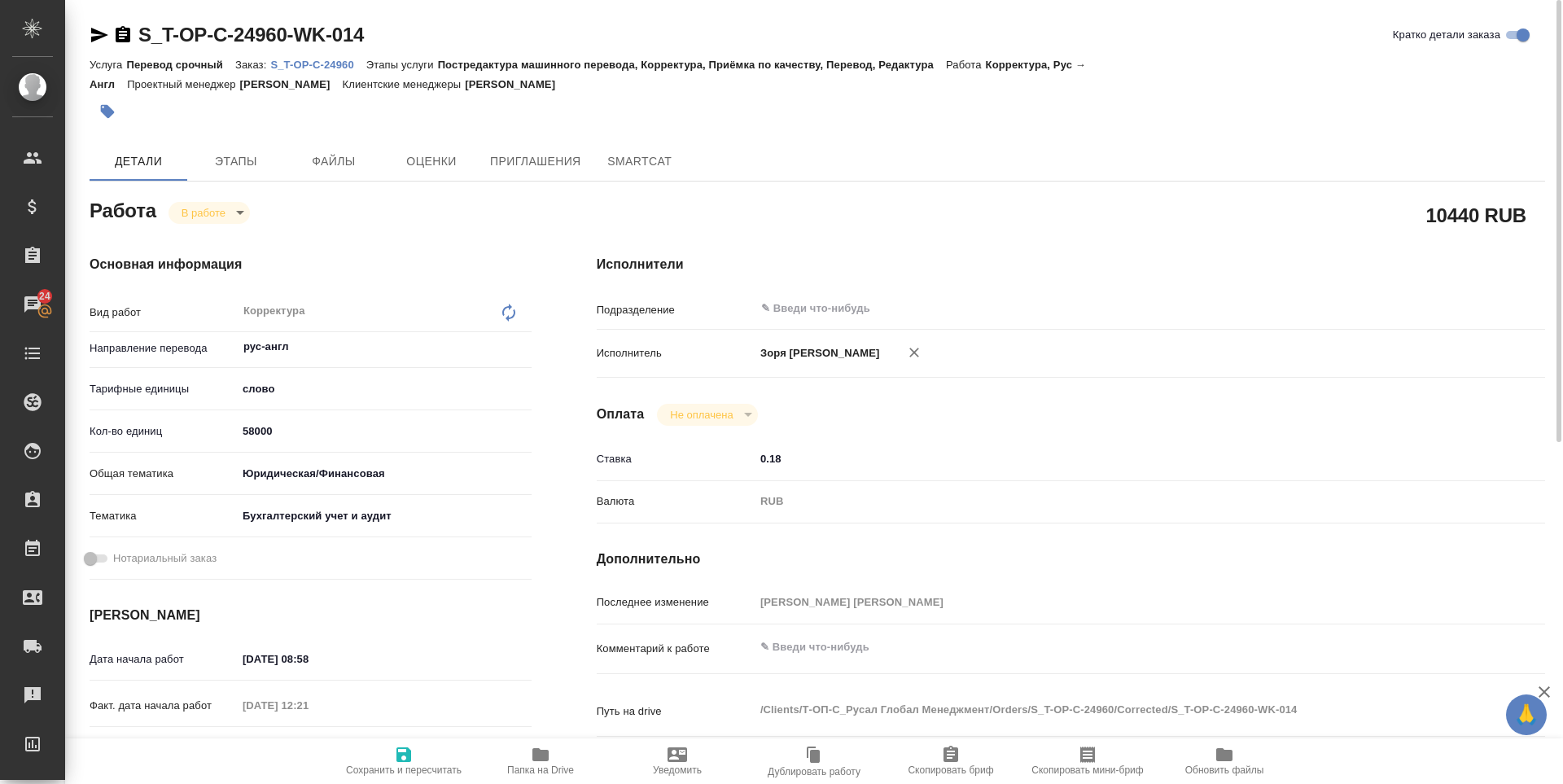
type textarea "x"
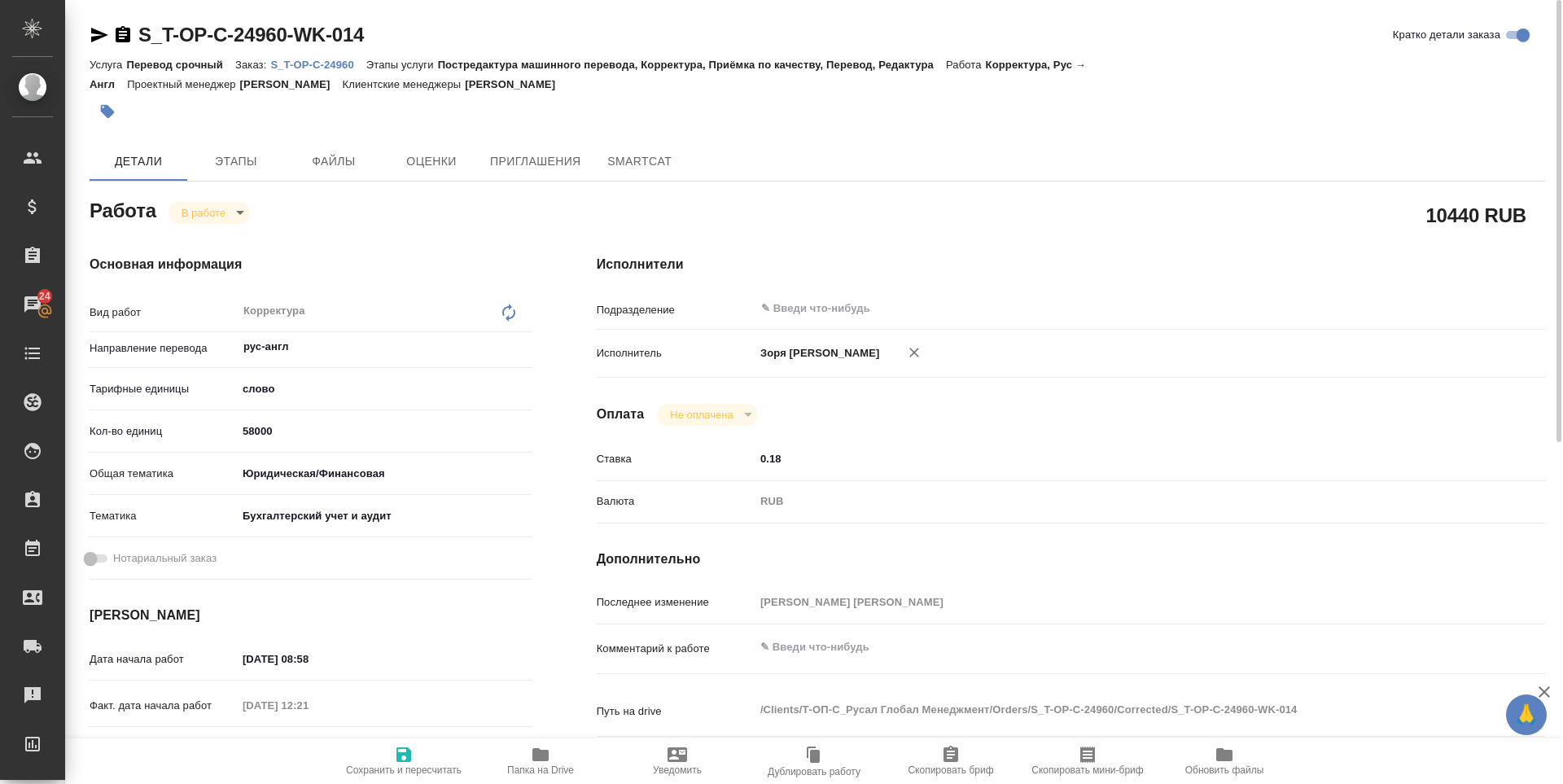
click at [306, 64] on p "S_T-OP-C-24960" at bounding box center [318, 65] width 95 height 12
type textarea "x"
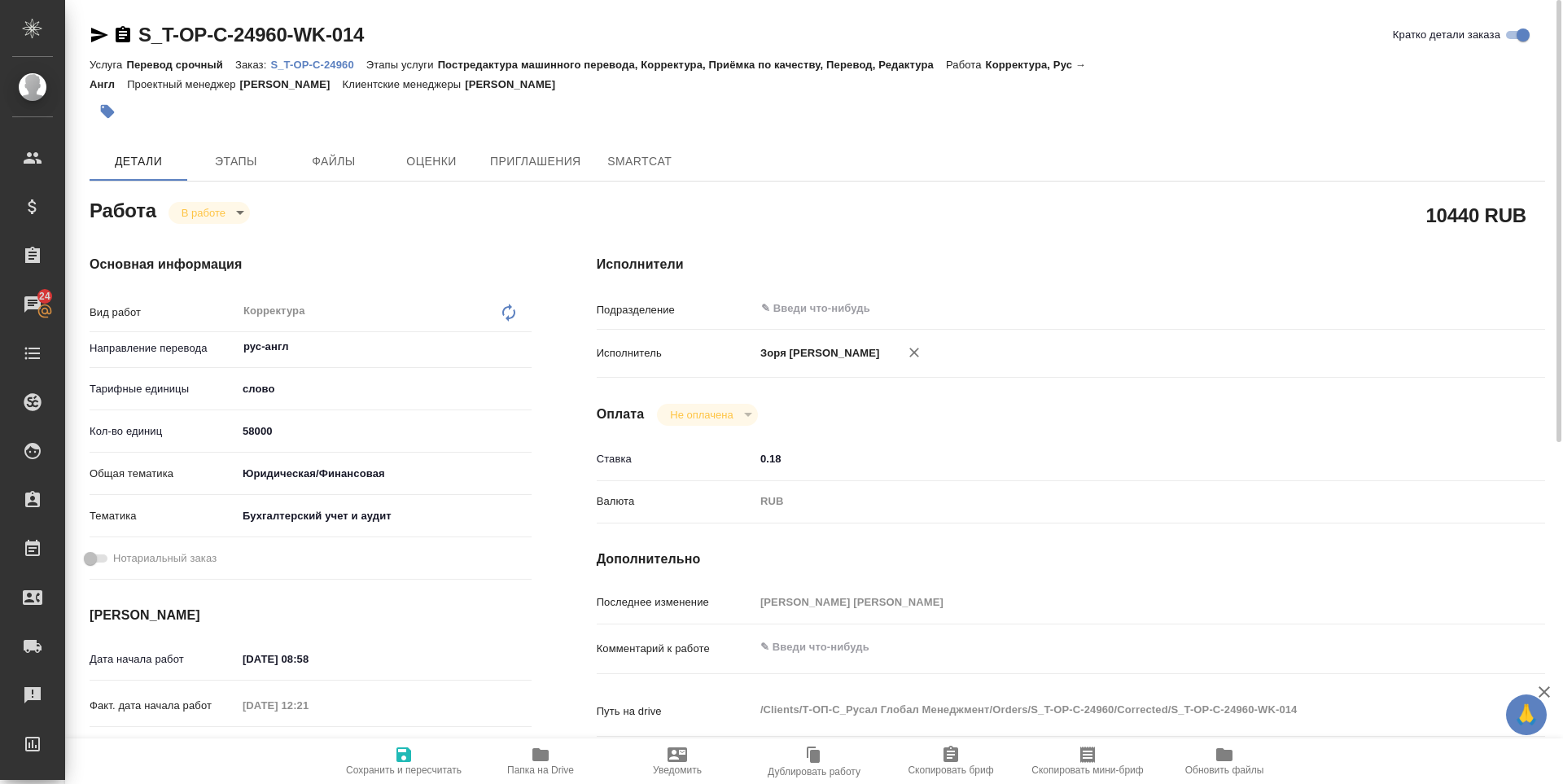
type textarea "x"
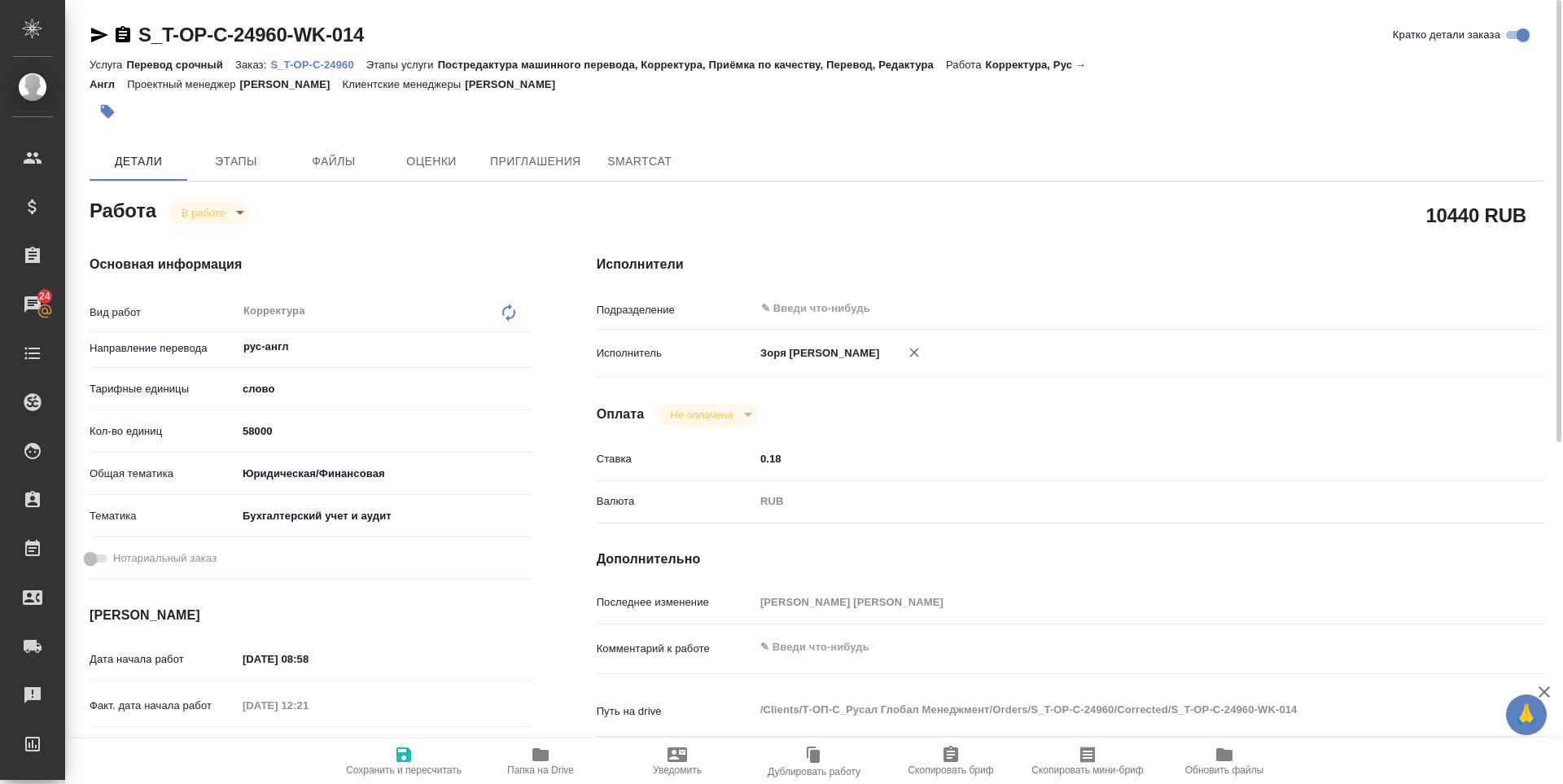
type textarea "x"
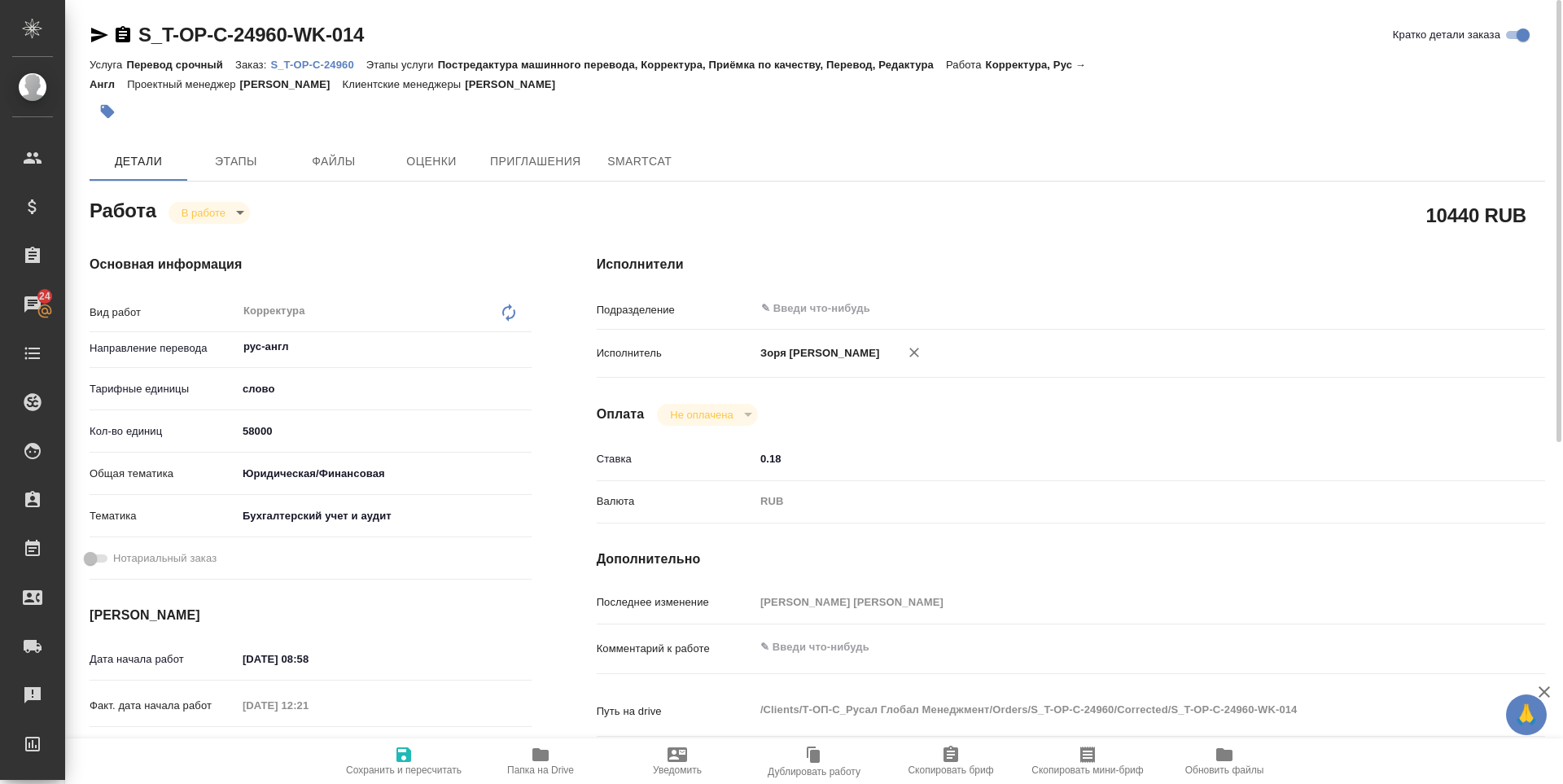
type textarea "x"
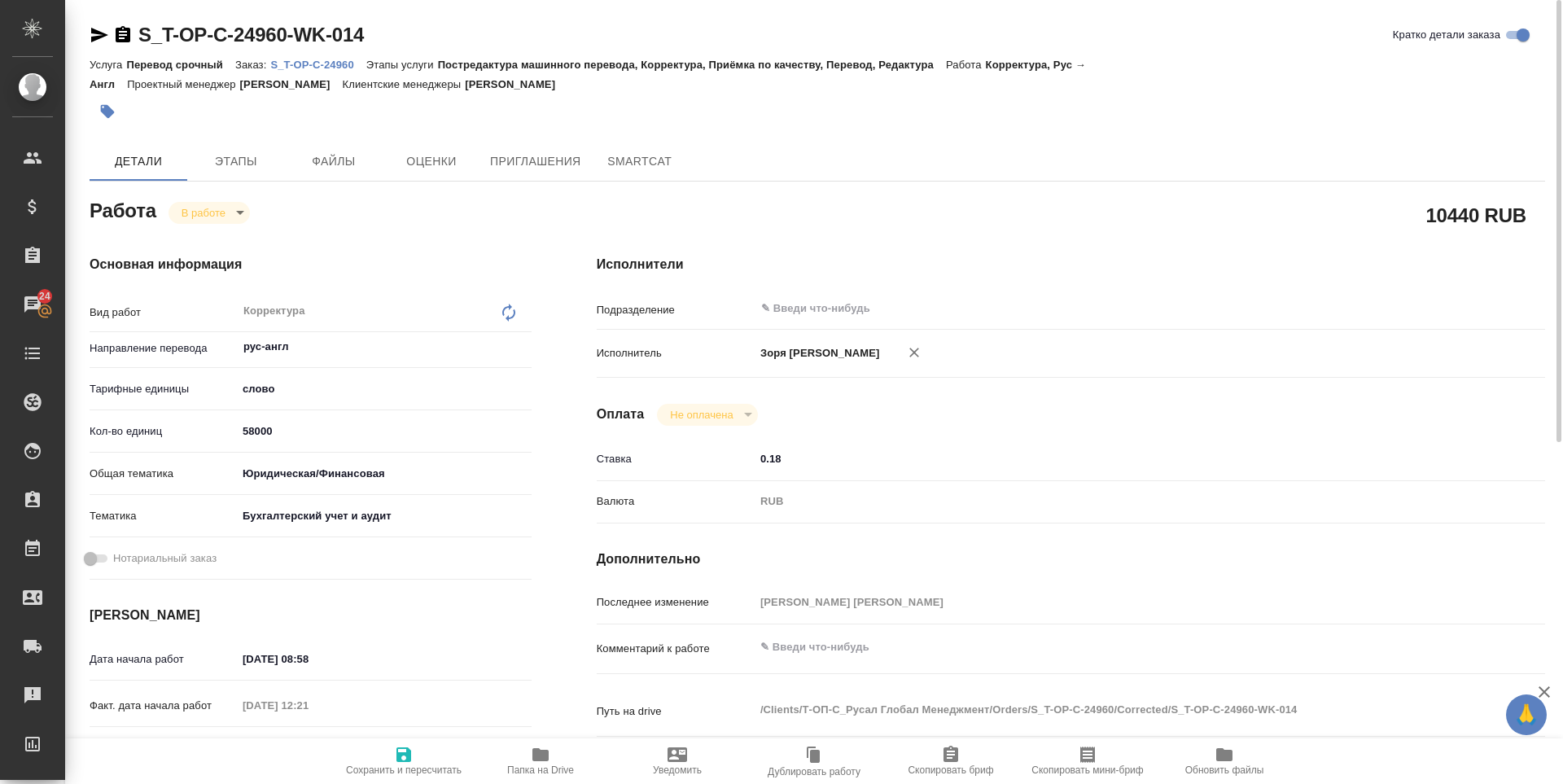
type textarea "x"
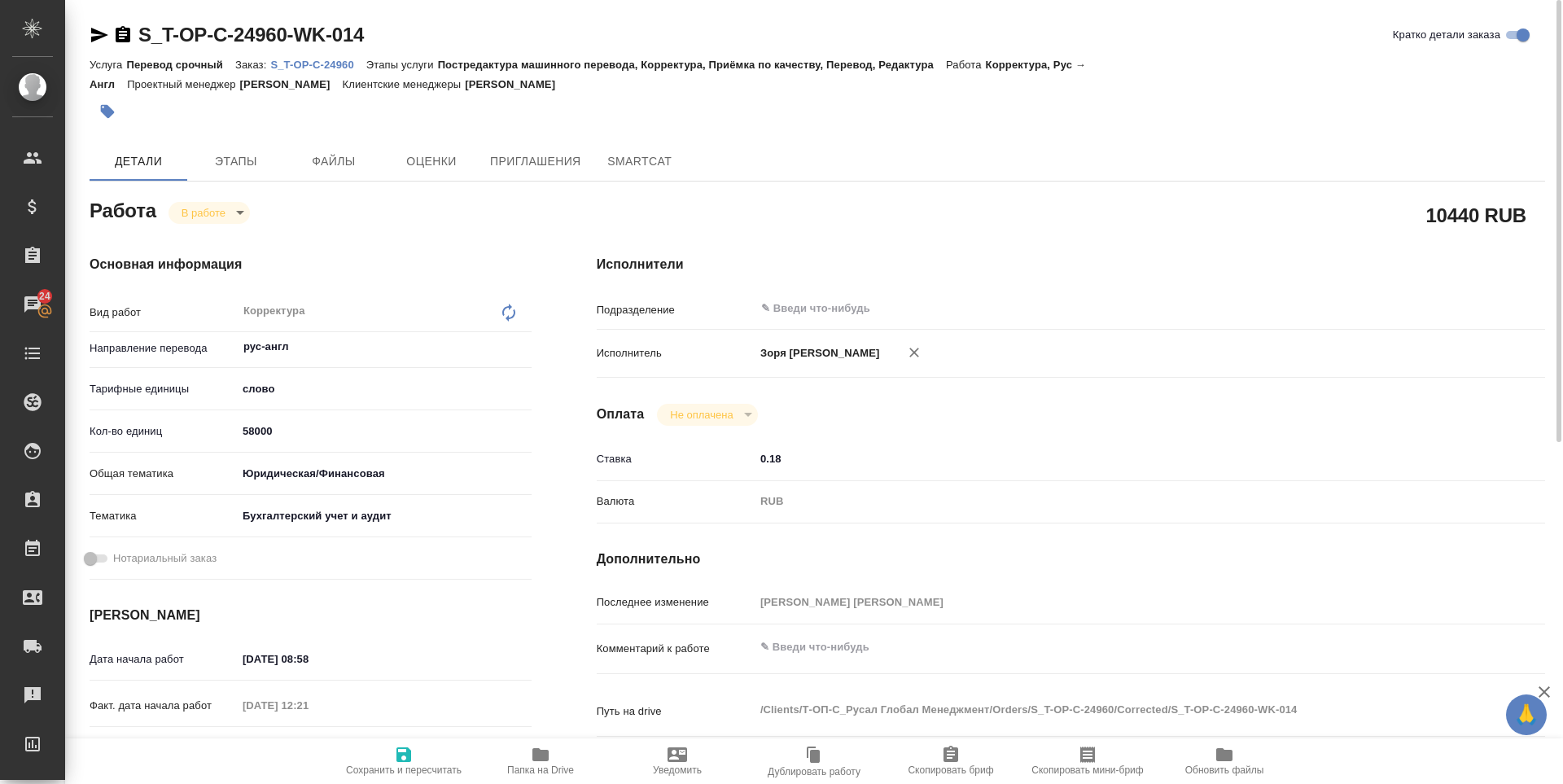
type textarea "x"
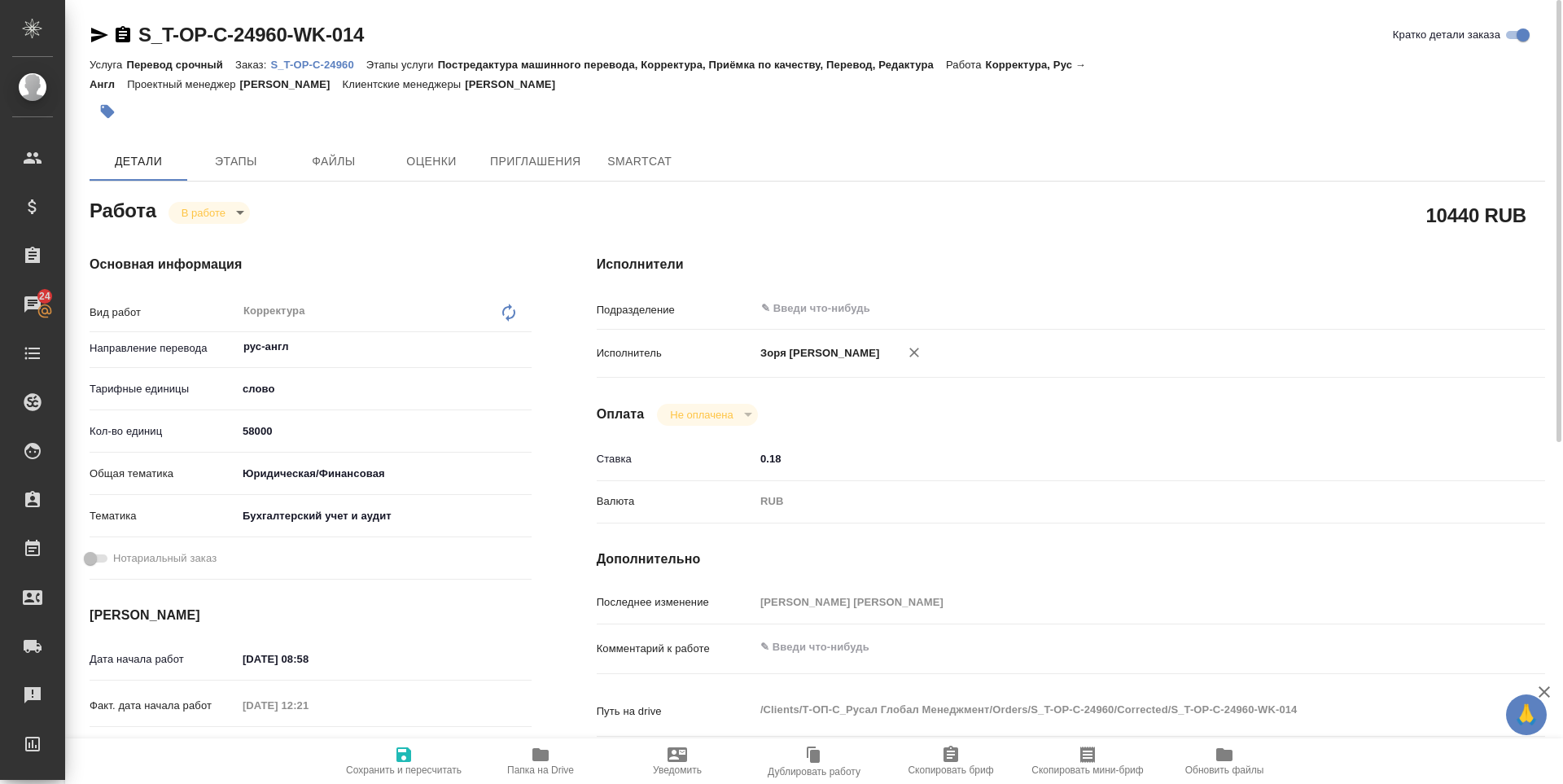
type textarea "x"
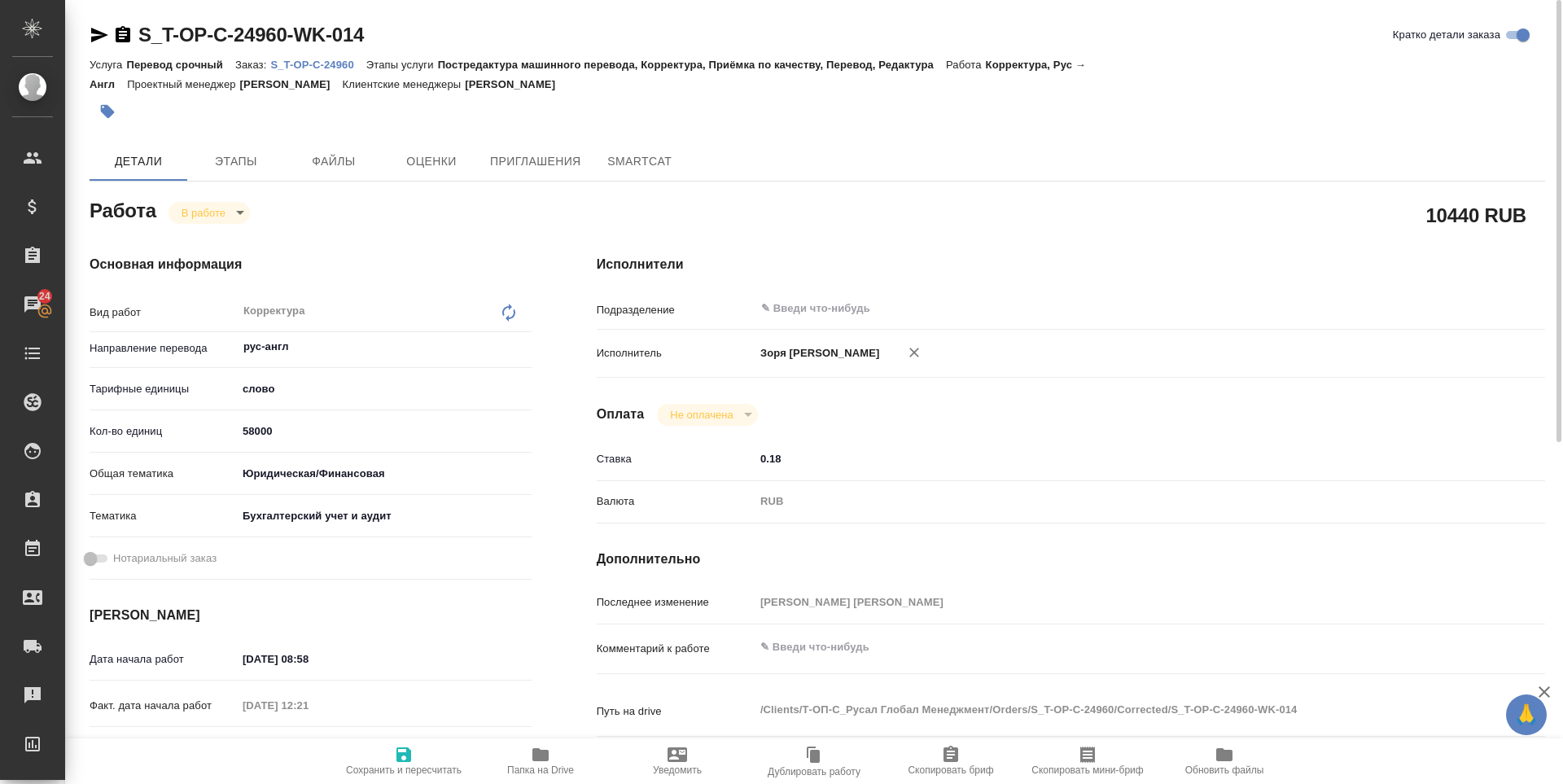
type textarea "x"
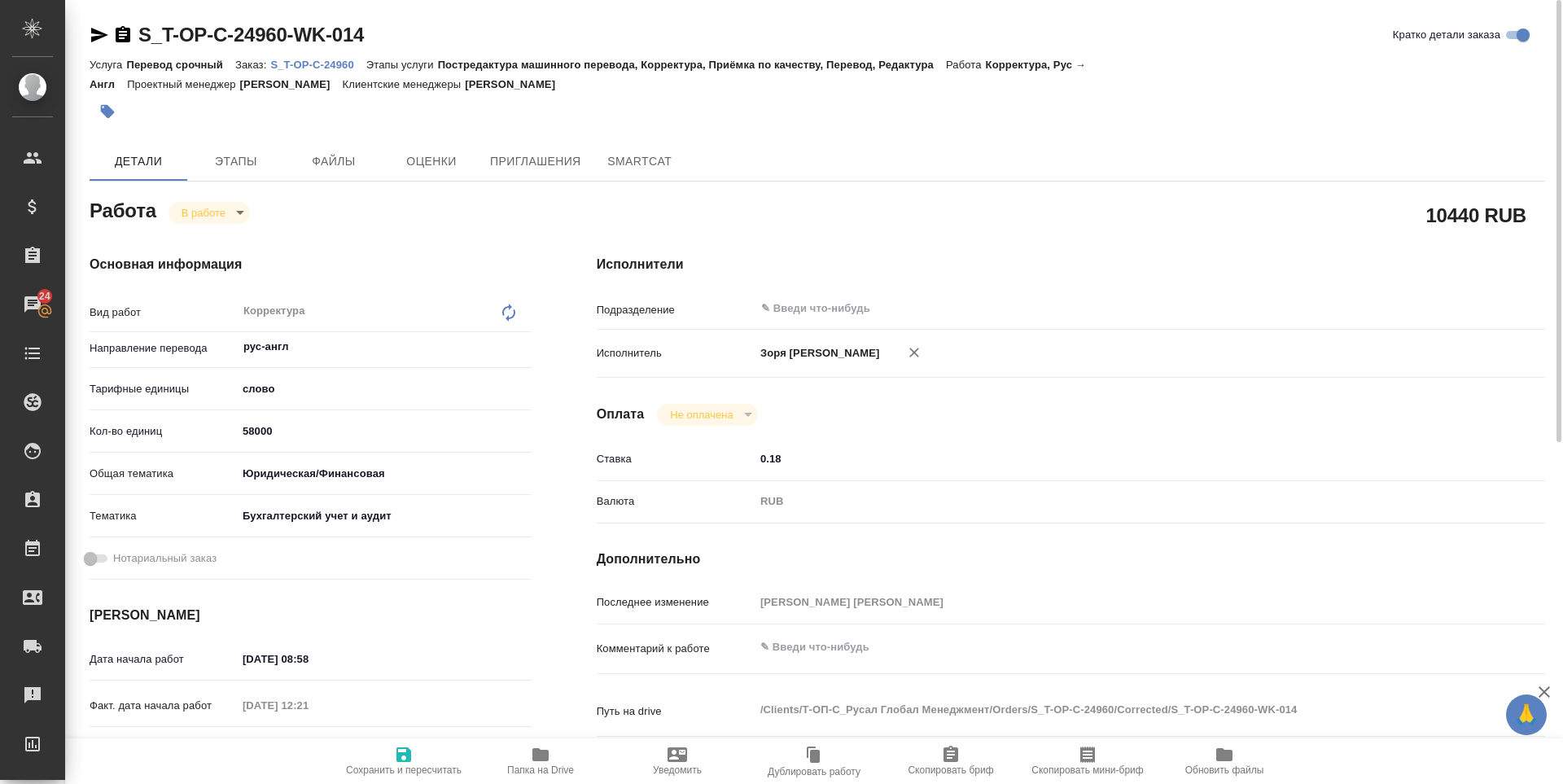
type textarea "x"
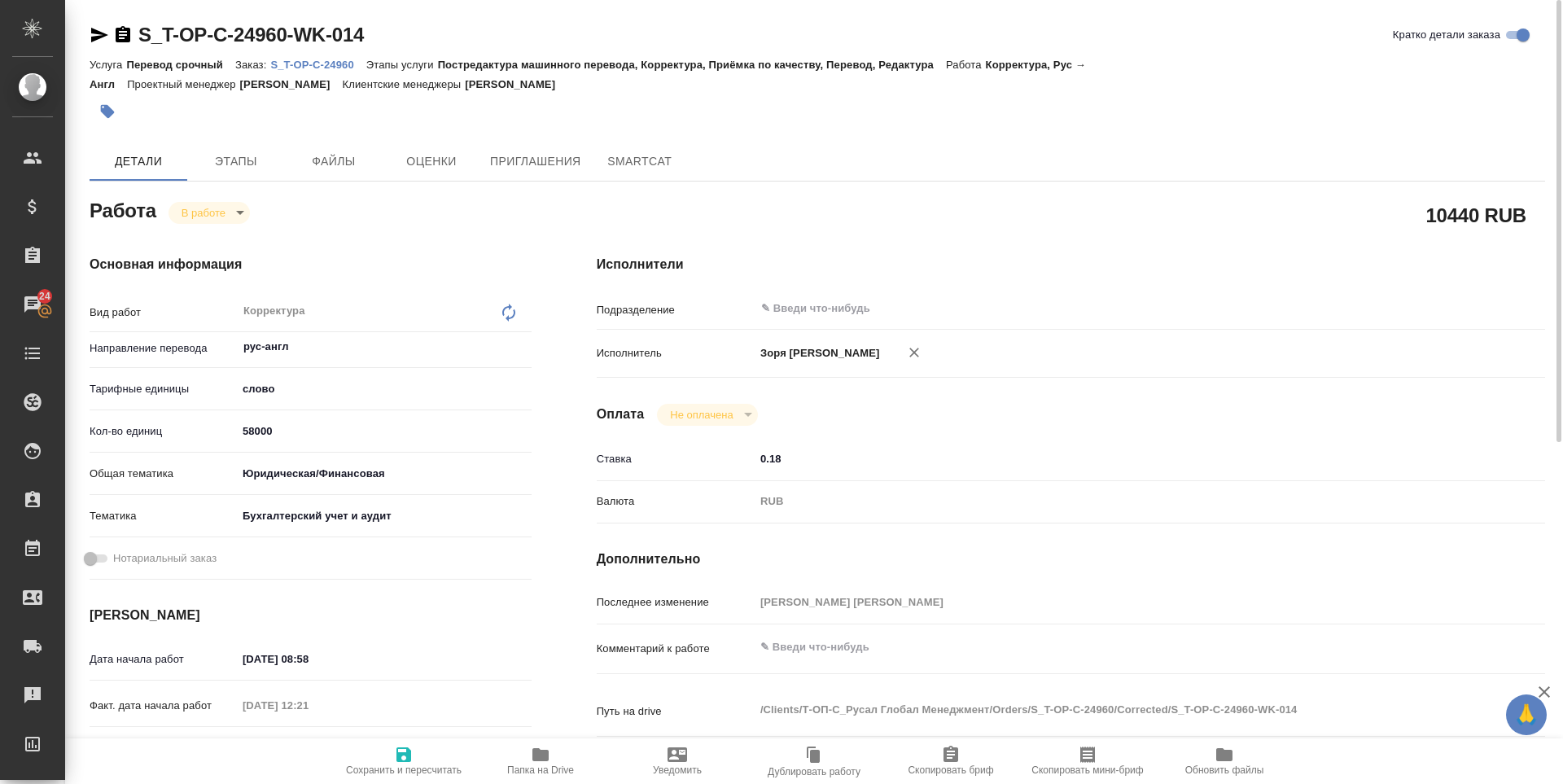
type textarea "x"
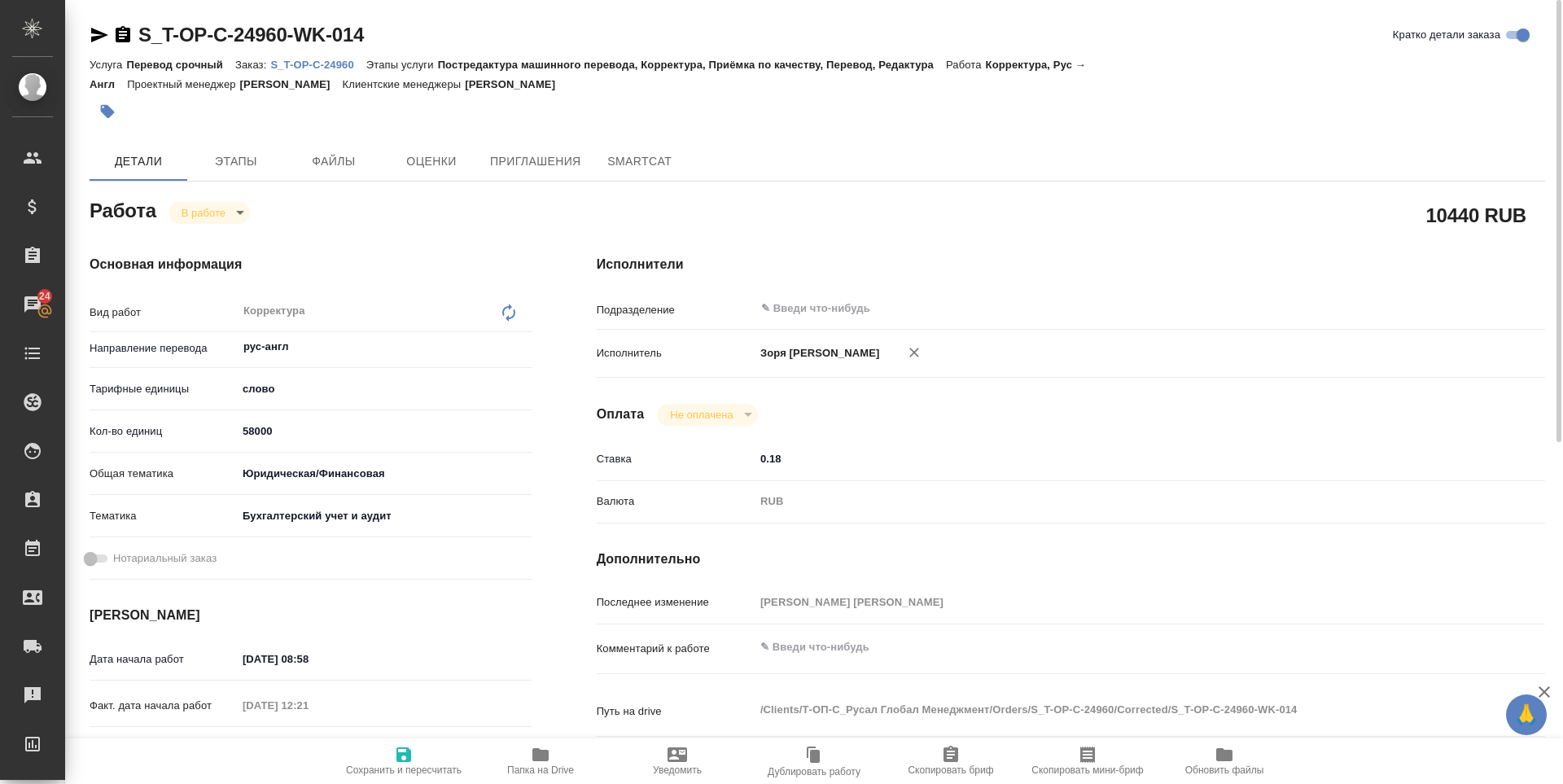
type textarea "x"
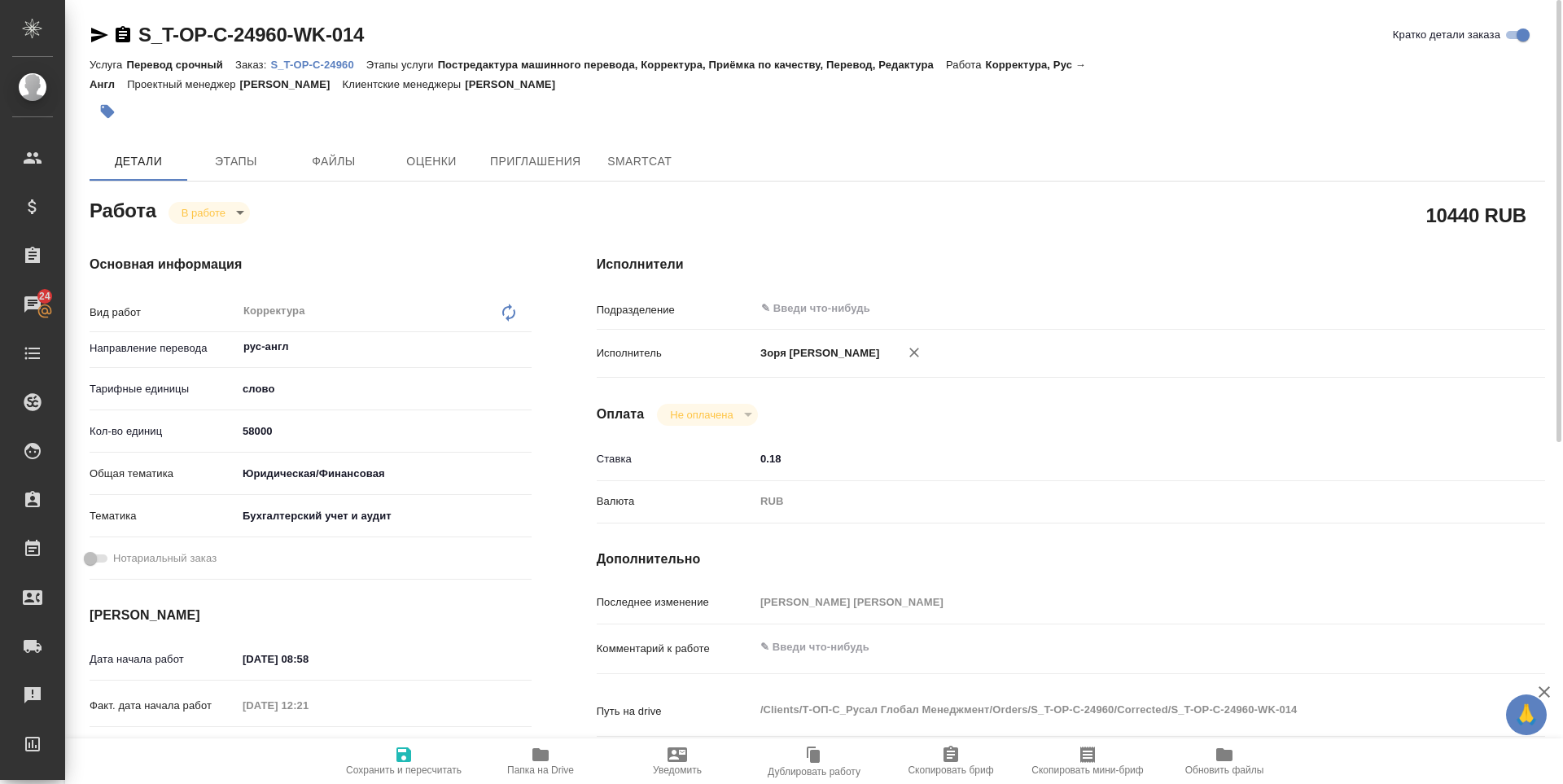
type textarea "x"
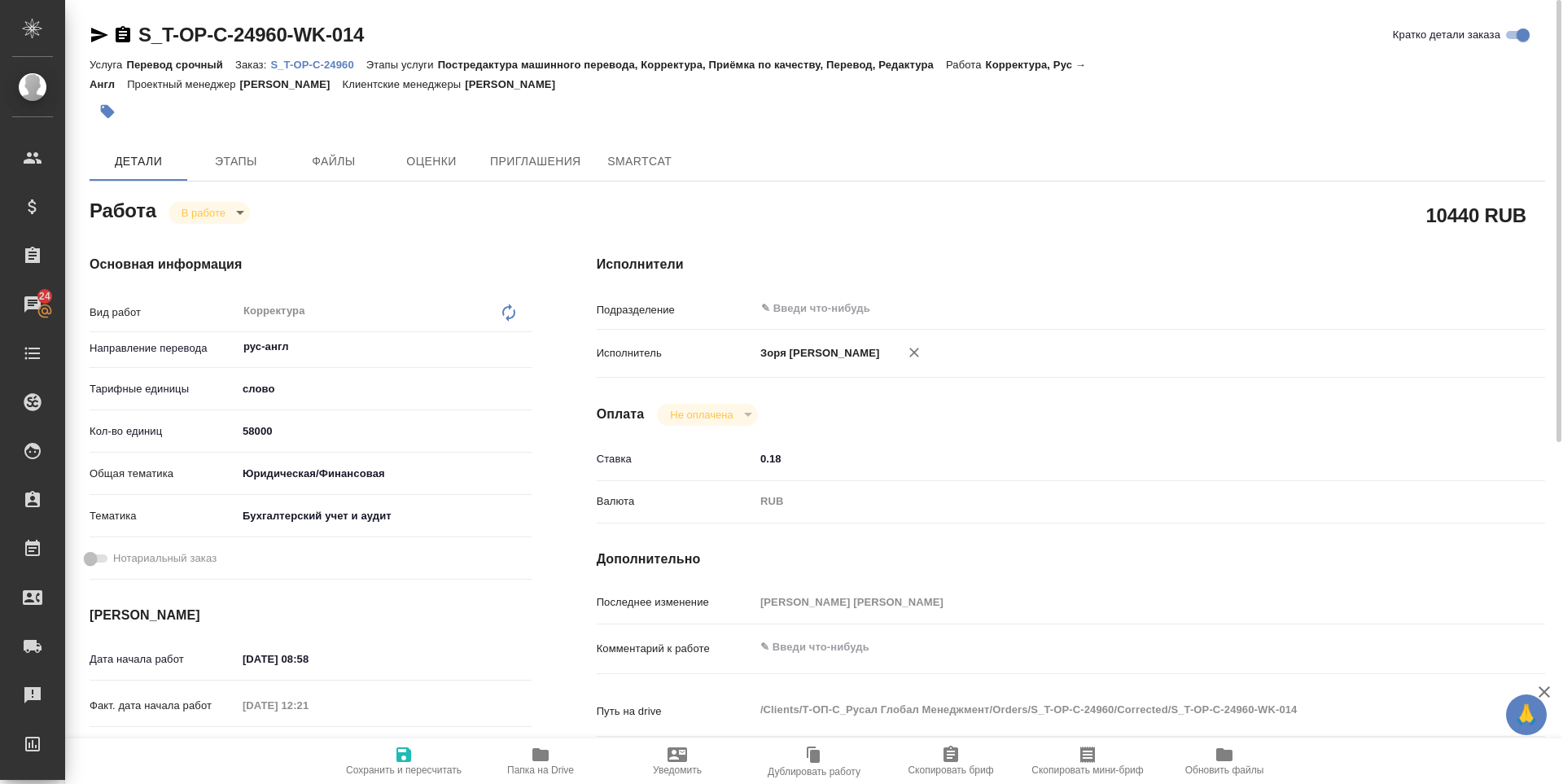
type textarea "x"
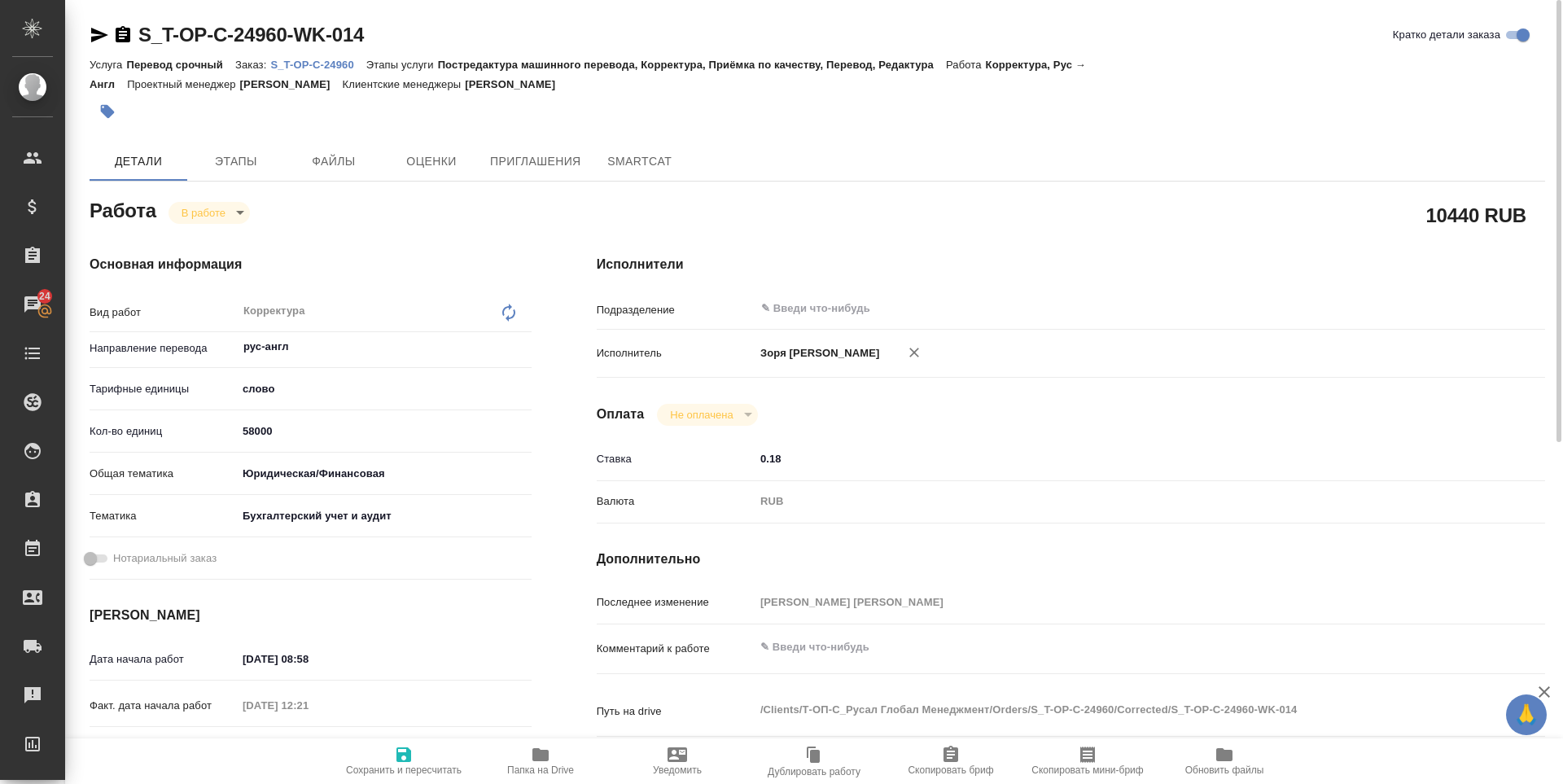
type textarea "x"
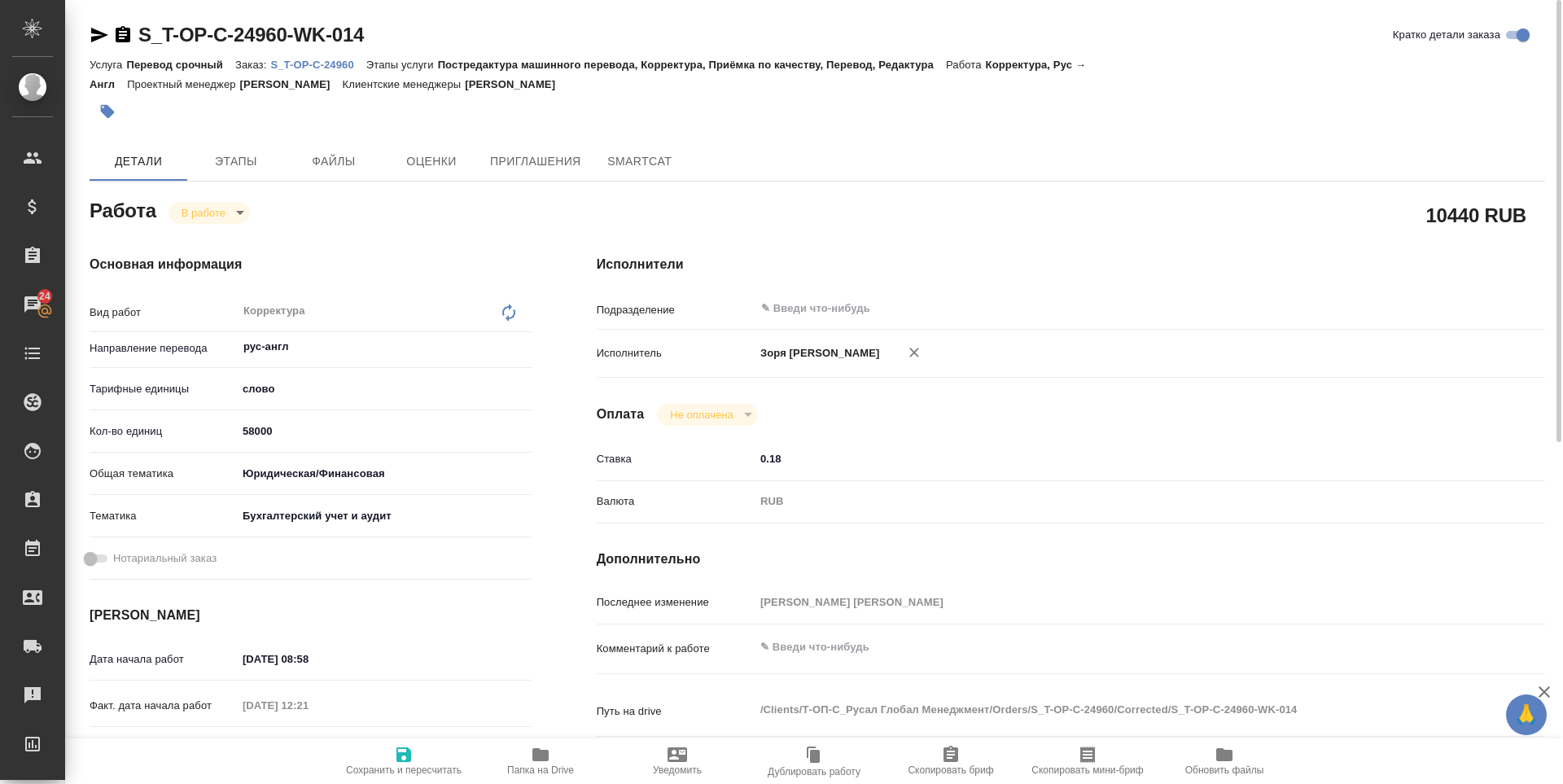
type textarea "x"
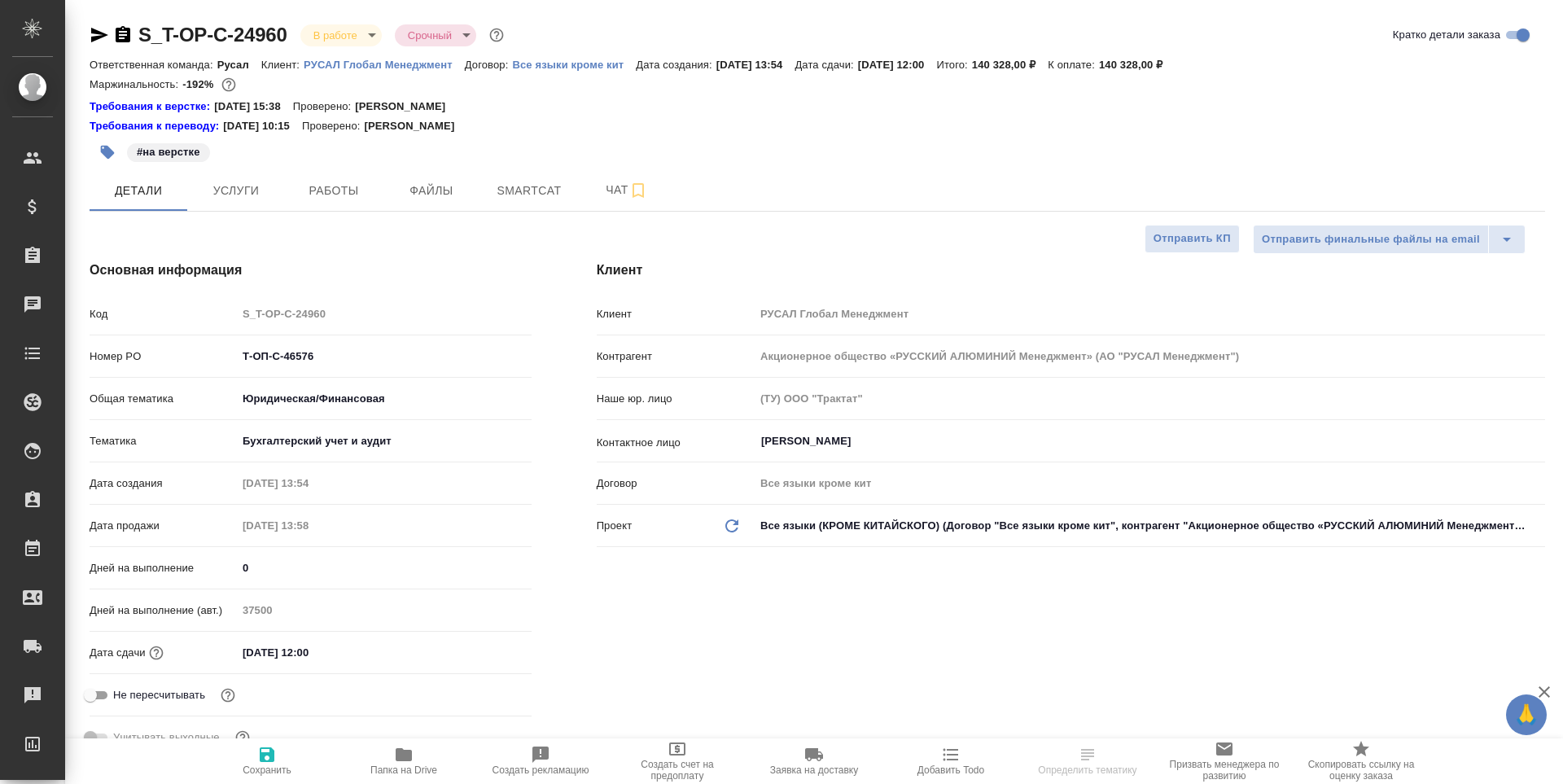
select select "RU"
click at [325, 183] on span "Работы" at bounding box center [334, 191] width 79 height 21
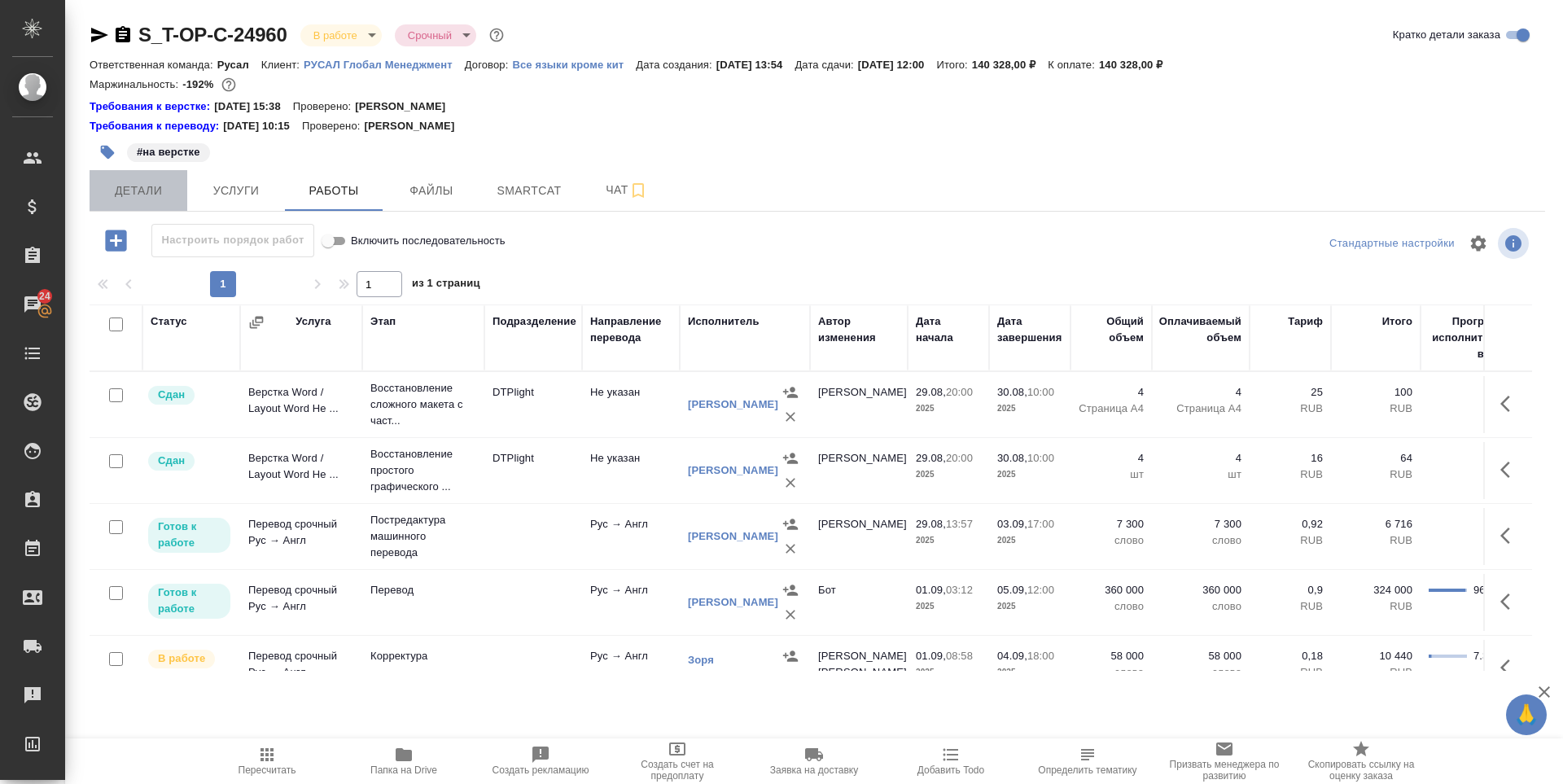
click at [131, 186] on span "Детали" at bounding box center [139, 191] width 79 height 21
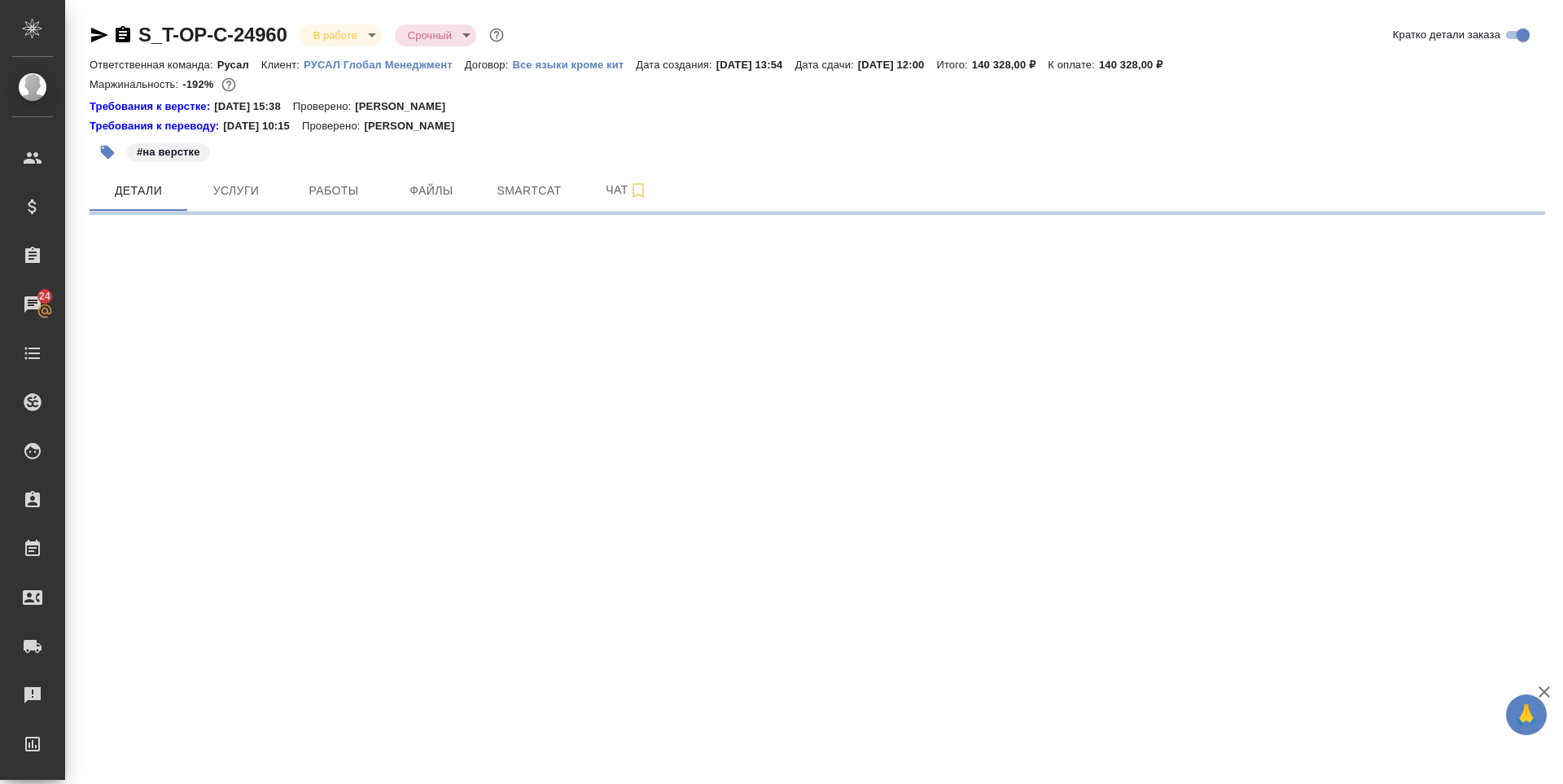
select select "RU"
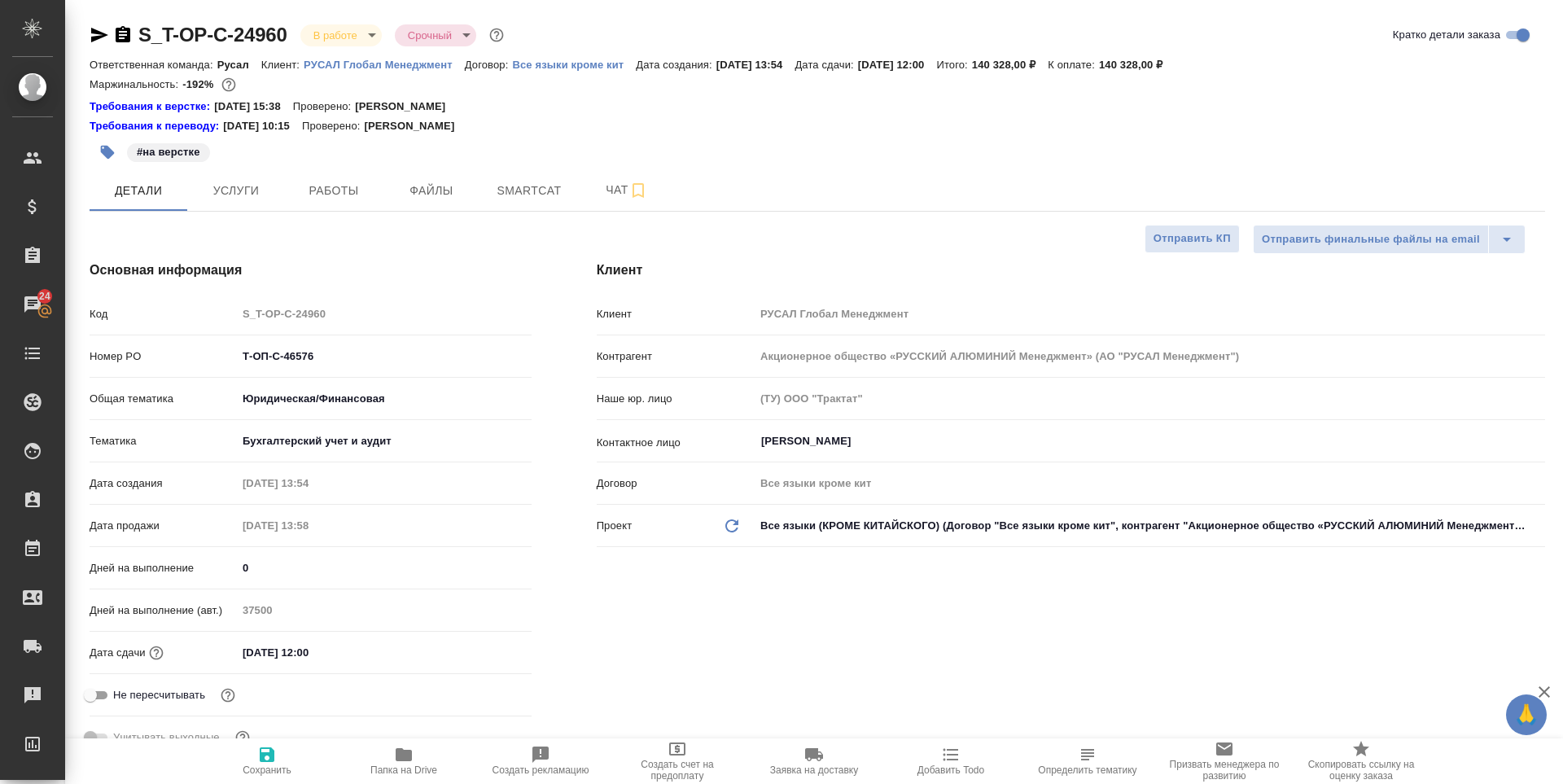
type textarea "x"
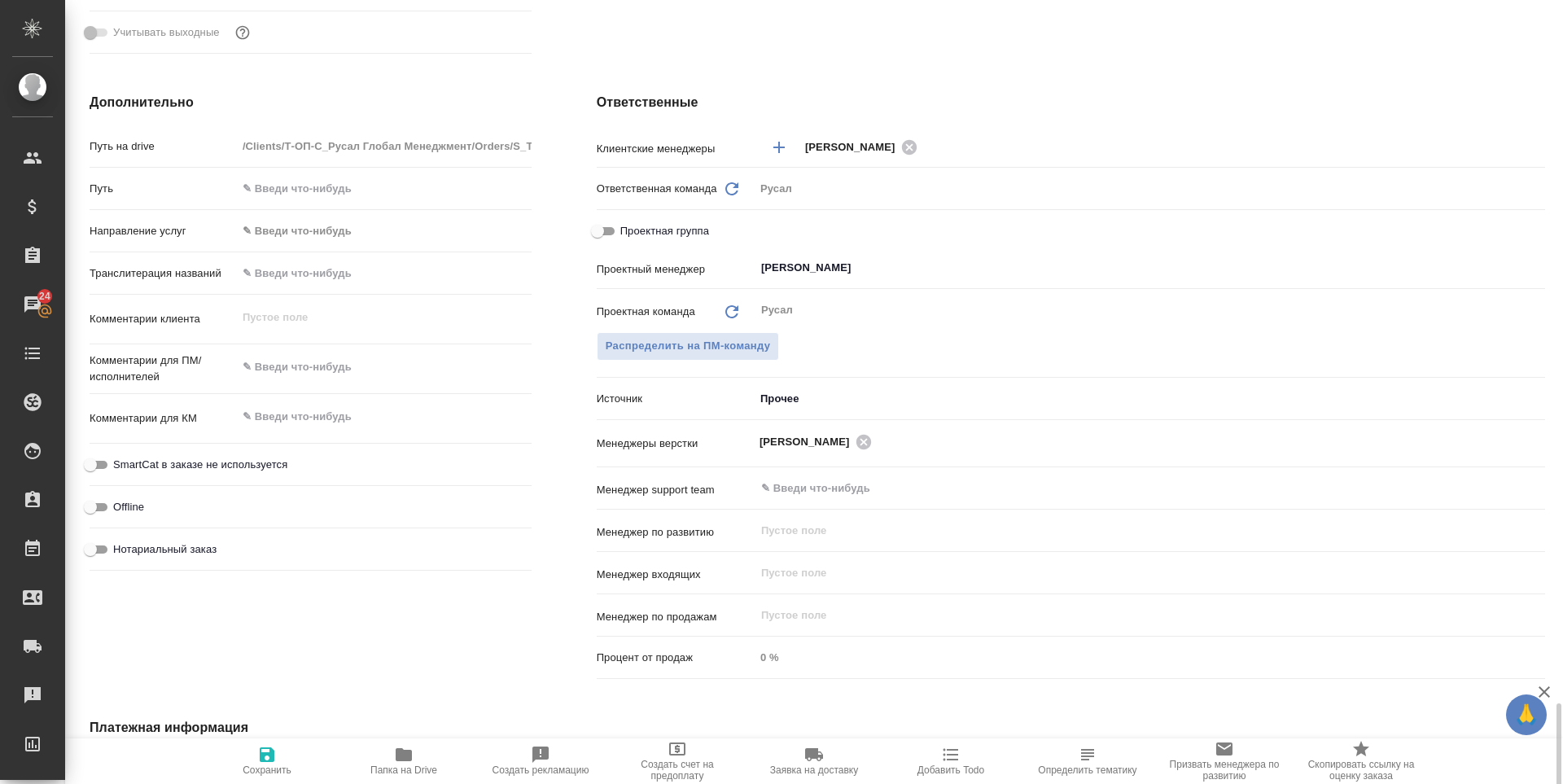
scroll to position [973, 0]
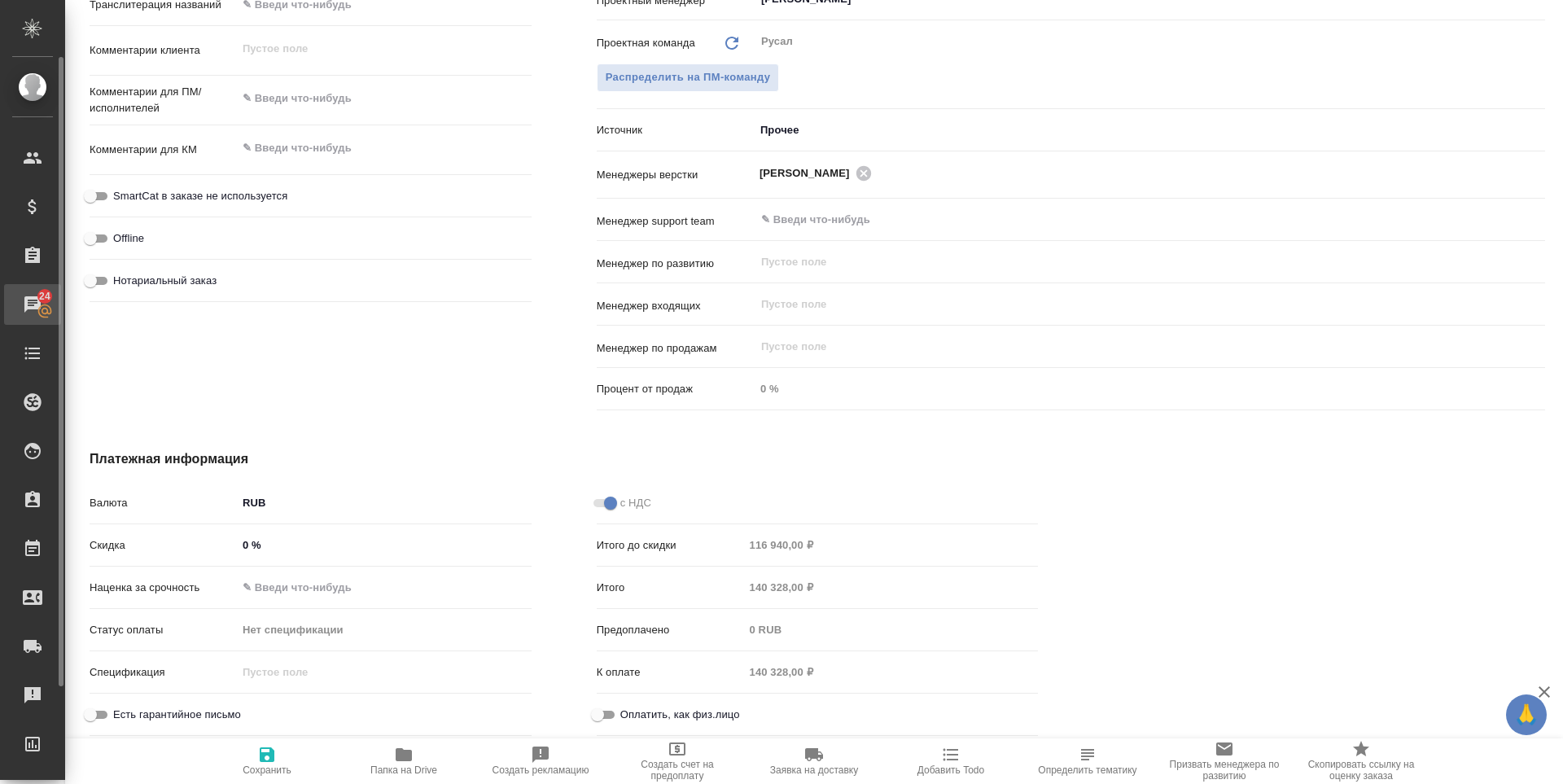
type textarea "x"
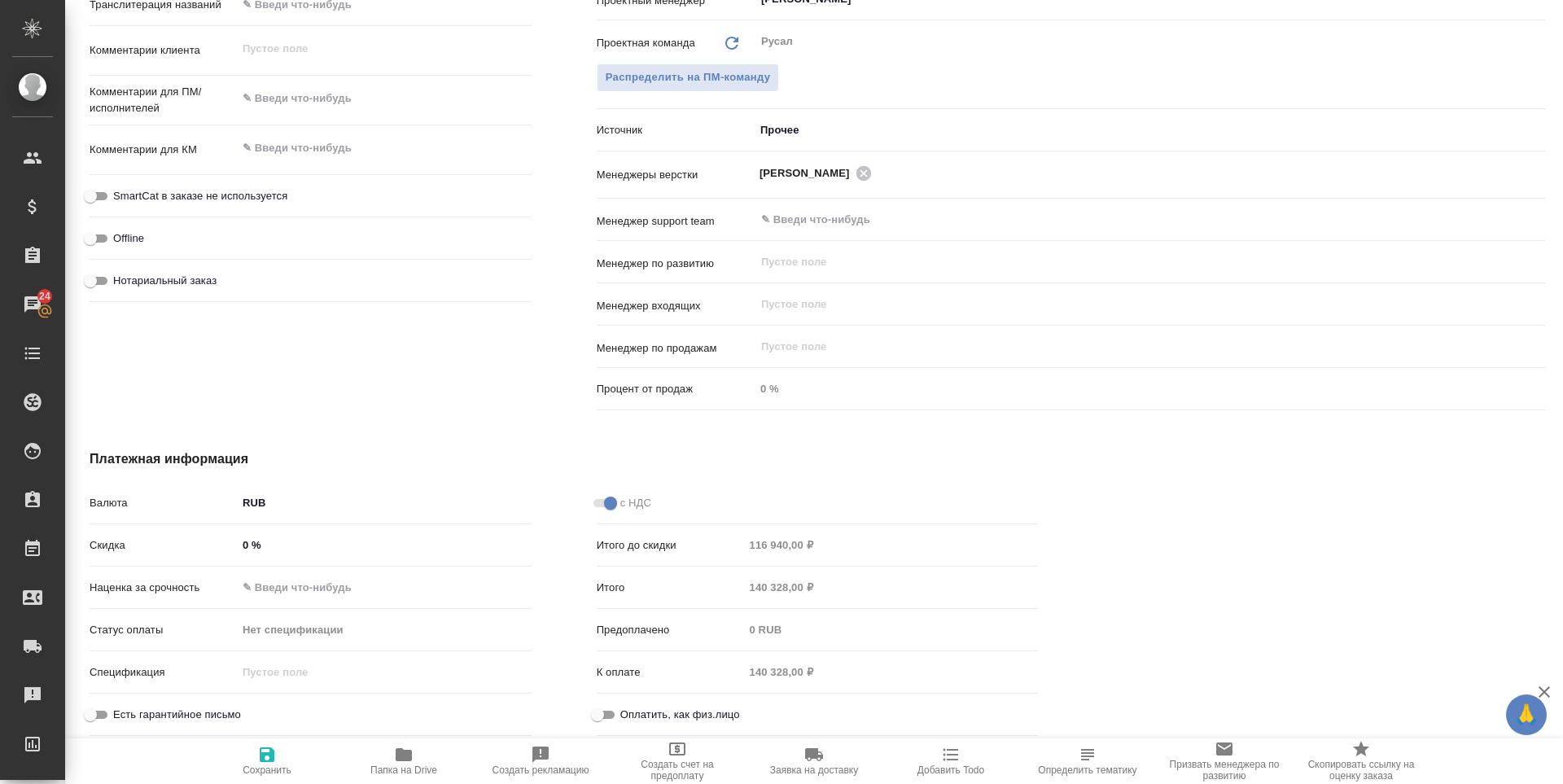
type textarea "x"
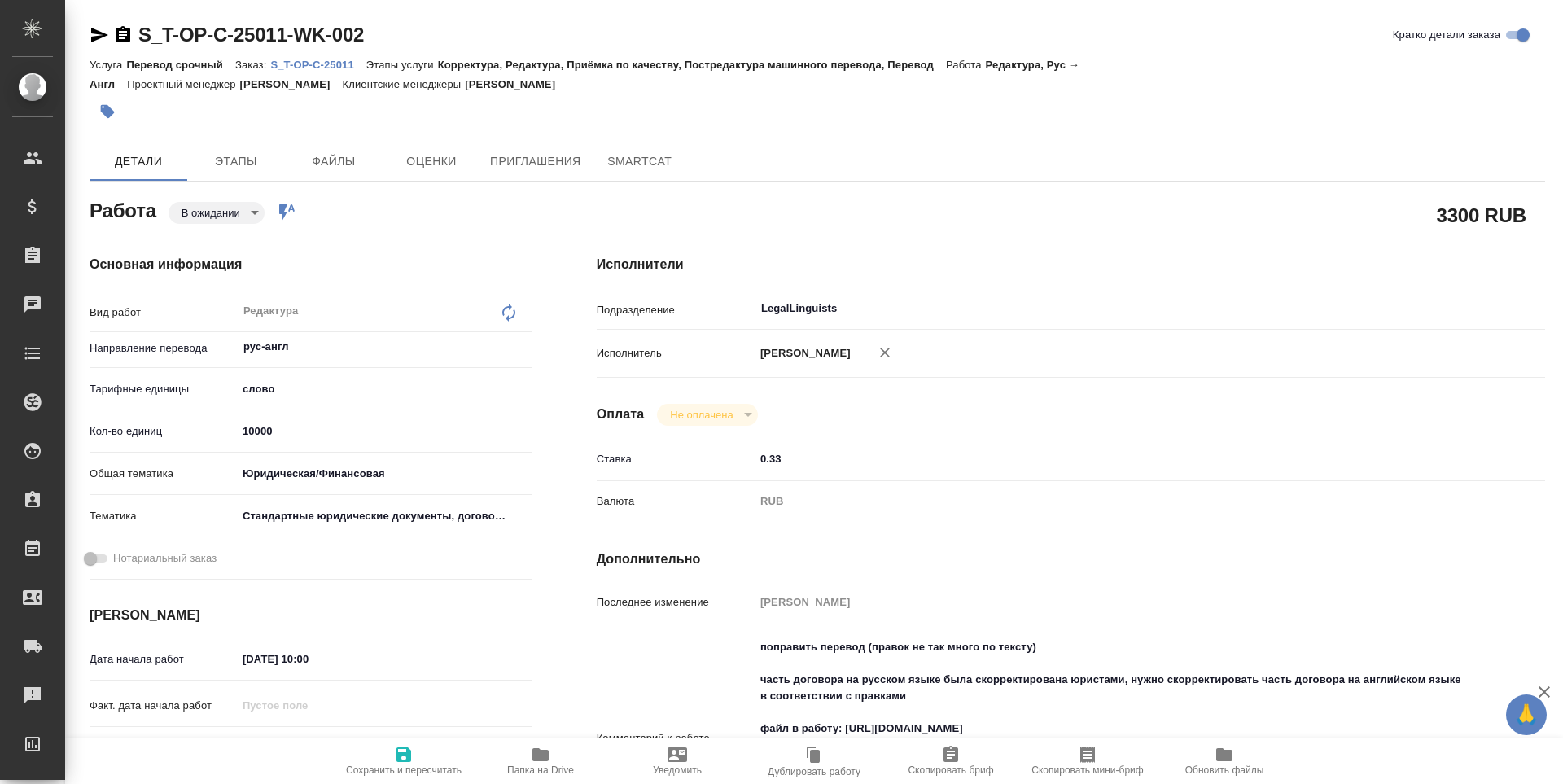
type textarea "x"
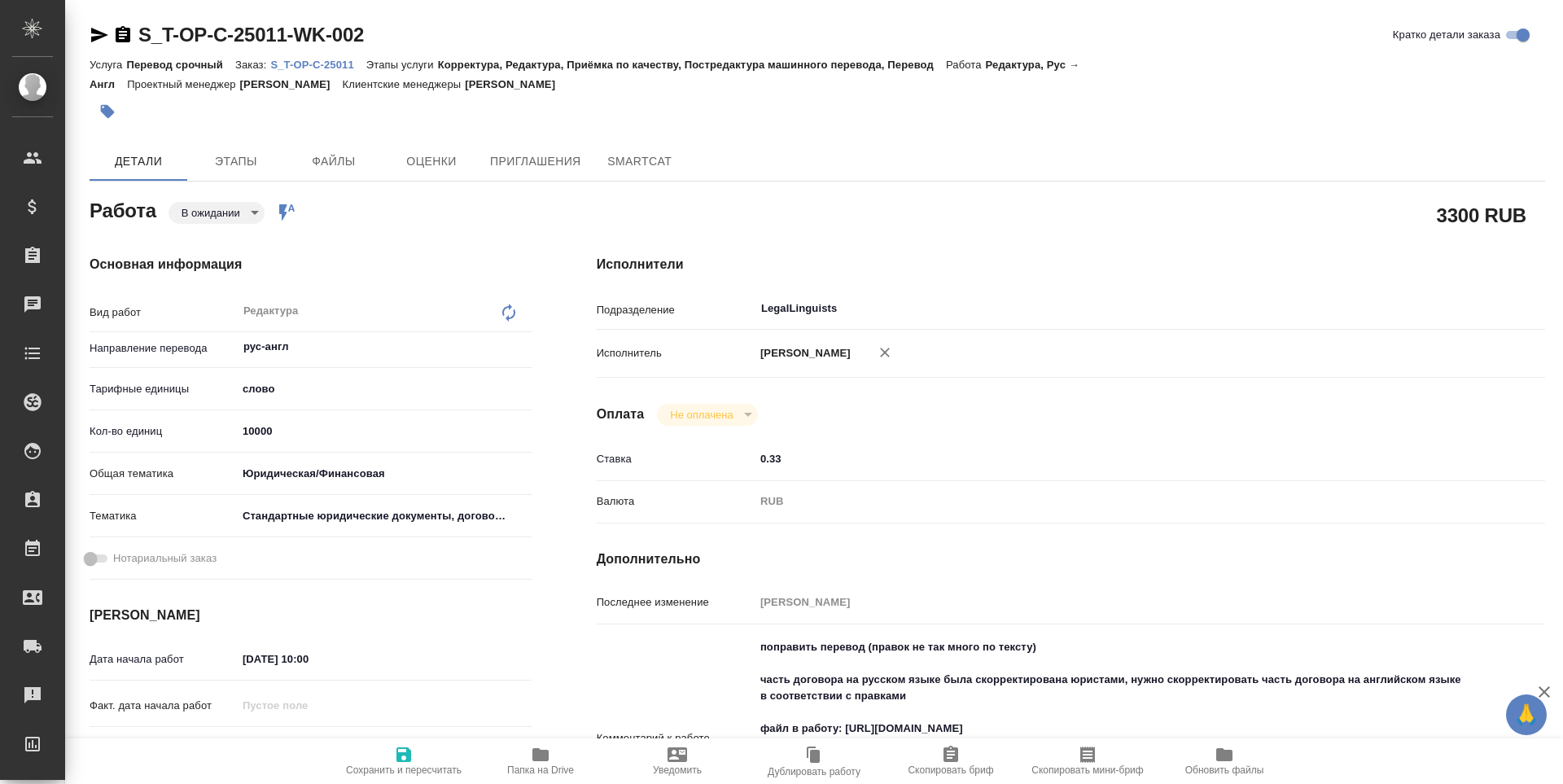
type textarea "x"
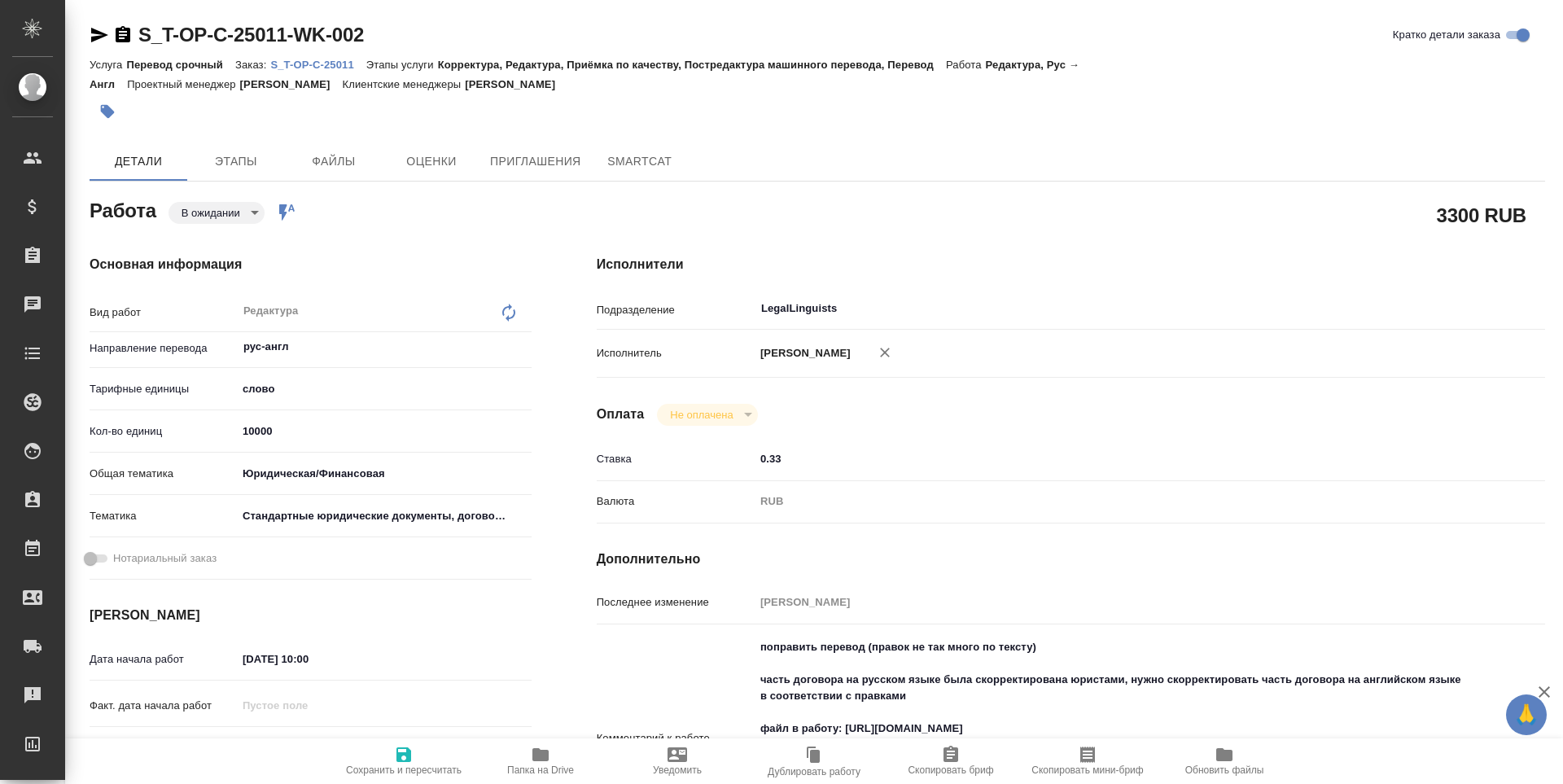
type textarea "x"
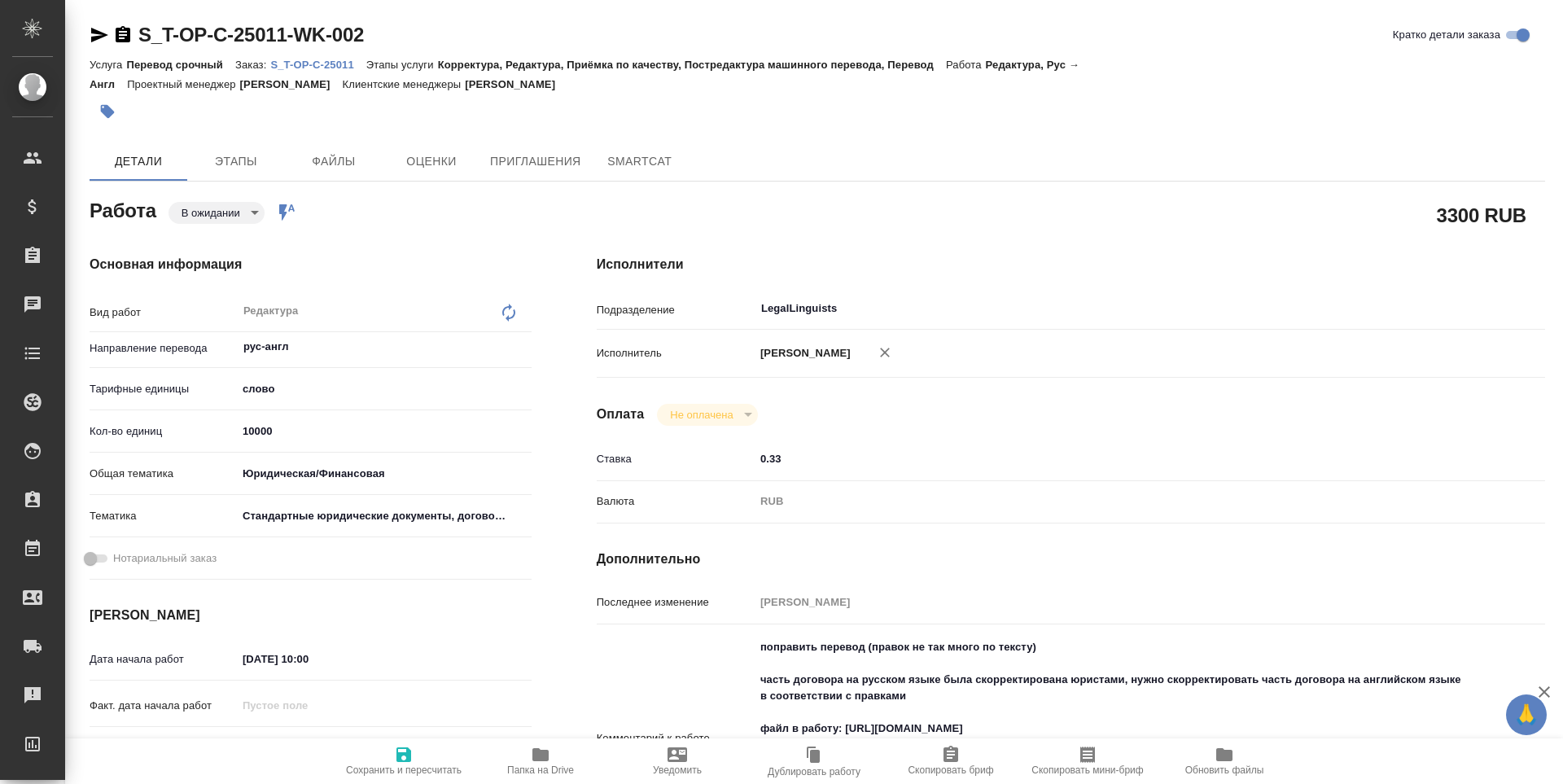
type textarea "x"
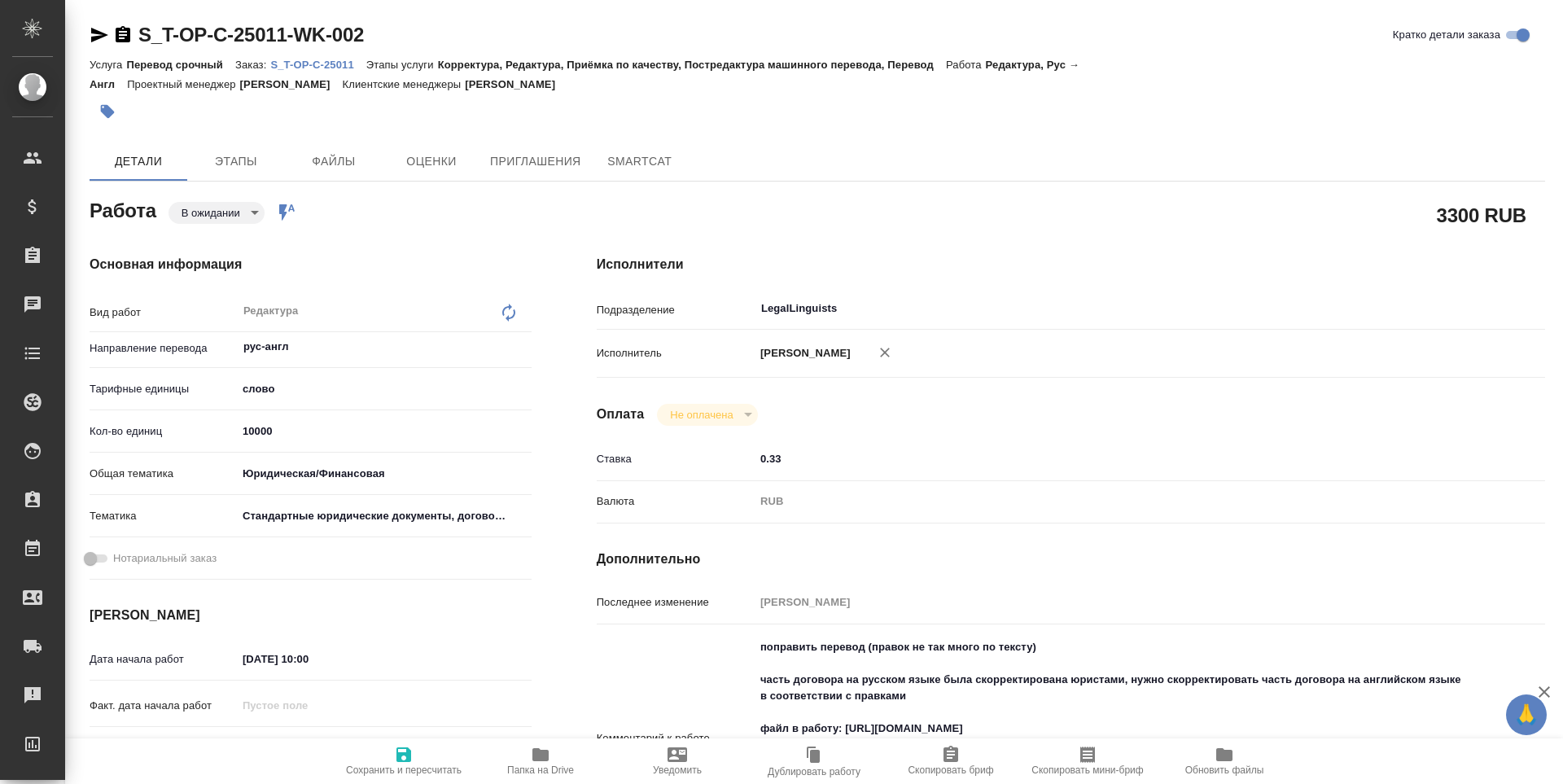
type textarea "x"
